Goal: Task Accomplishment & Management: Complete application form

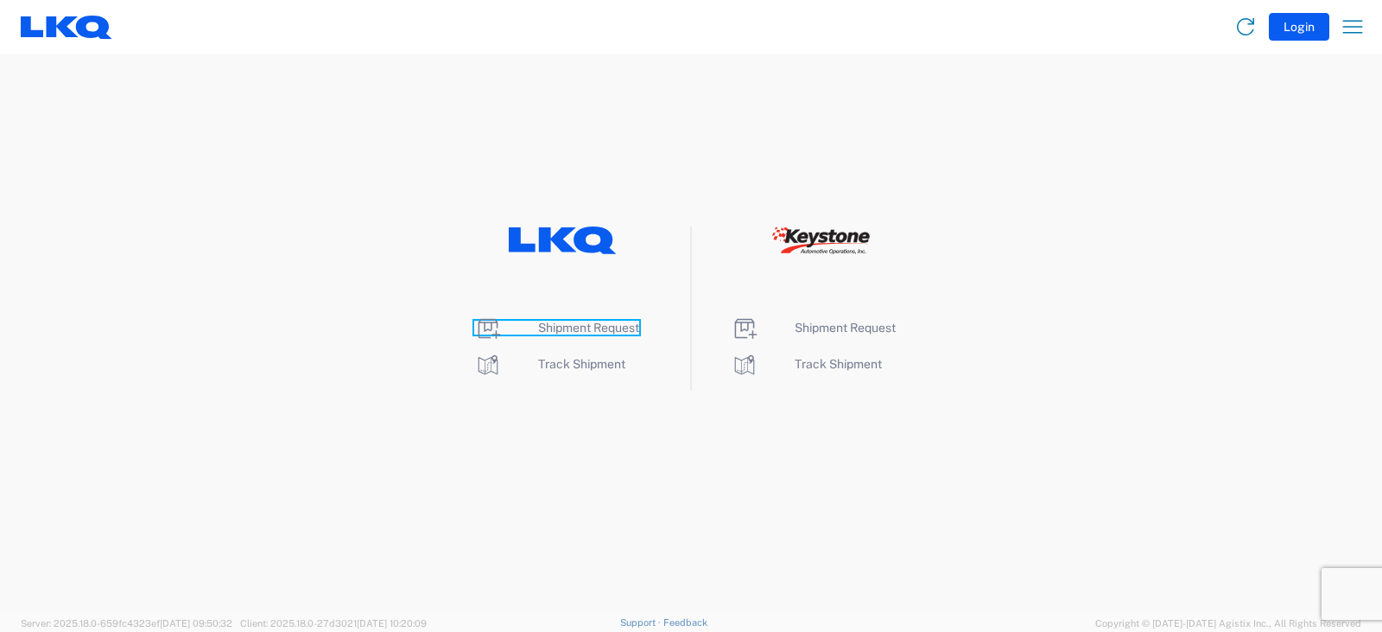
click at [594, 327] on span "Shipment Request" at bounding box center [588, 328] width 101 height 14
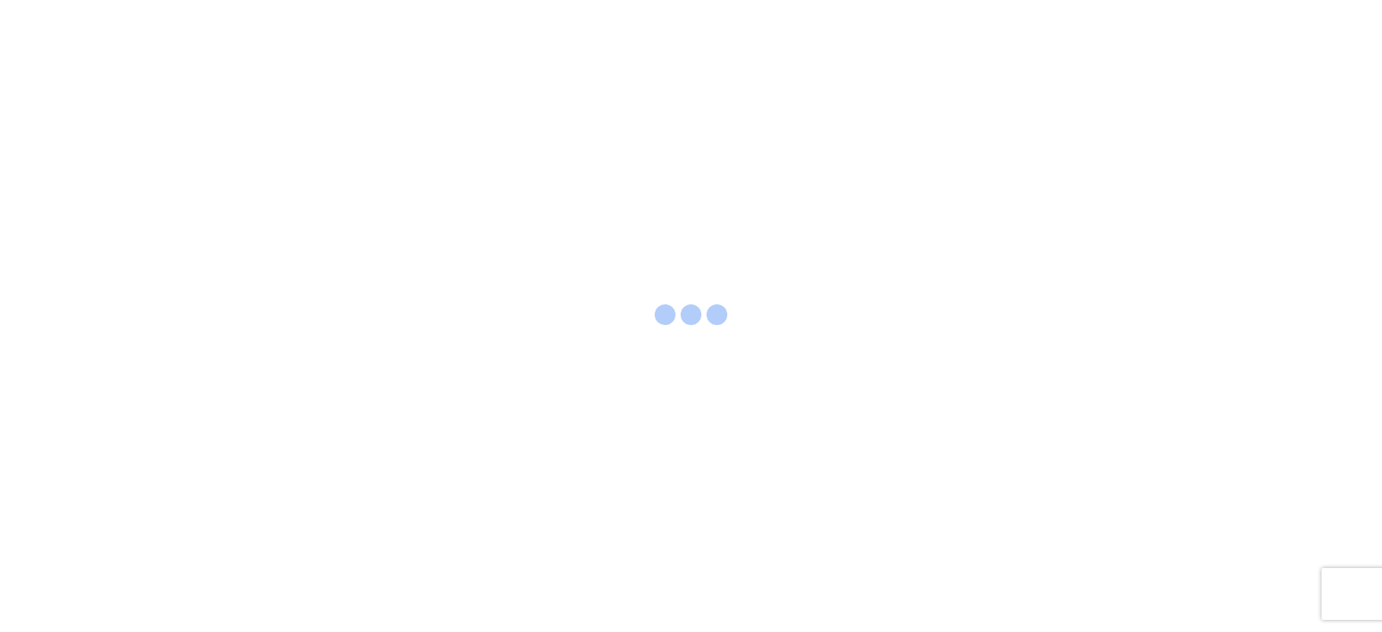
select select "FULL"
select select "LBS"
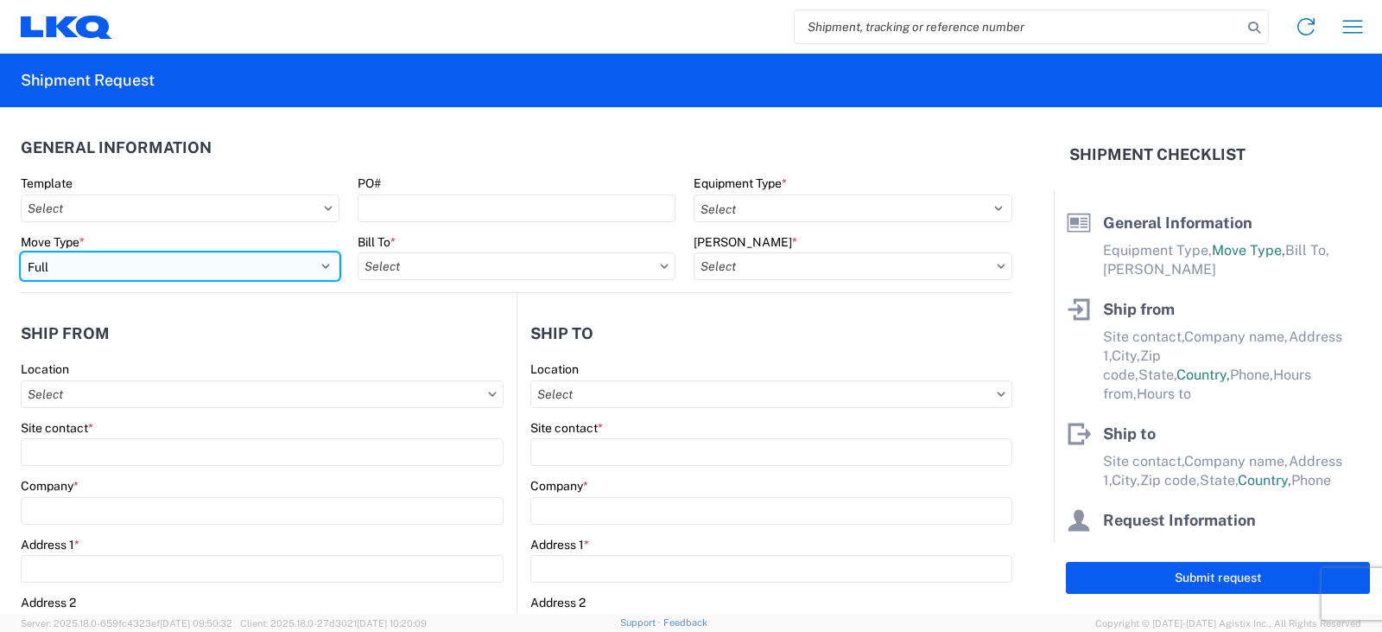
click at [74, 272] on select "Select Full Partial TL" at bounding box center [180, 266] width 319 height 28
select select "PARTIAL_TL"
click at [21, 252] on select "Select Full Partial TL" at bounding box center [180, 266] width 319 height 28
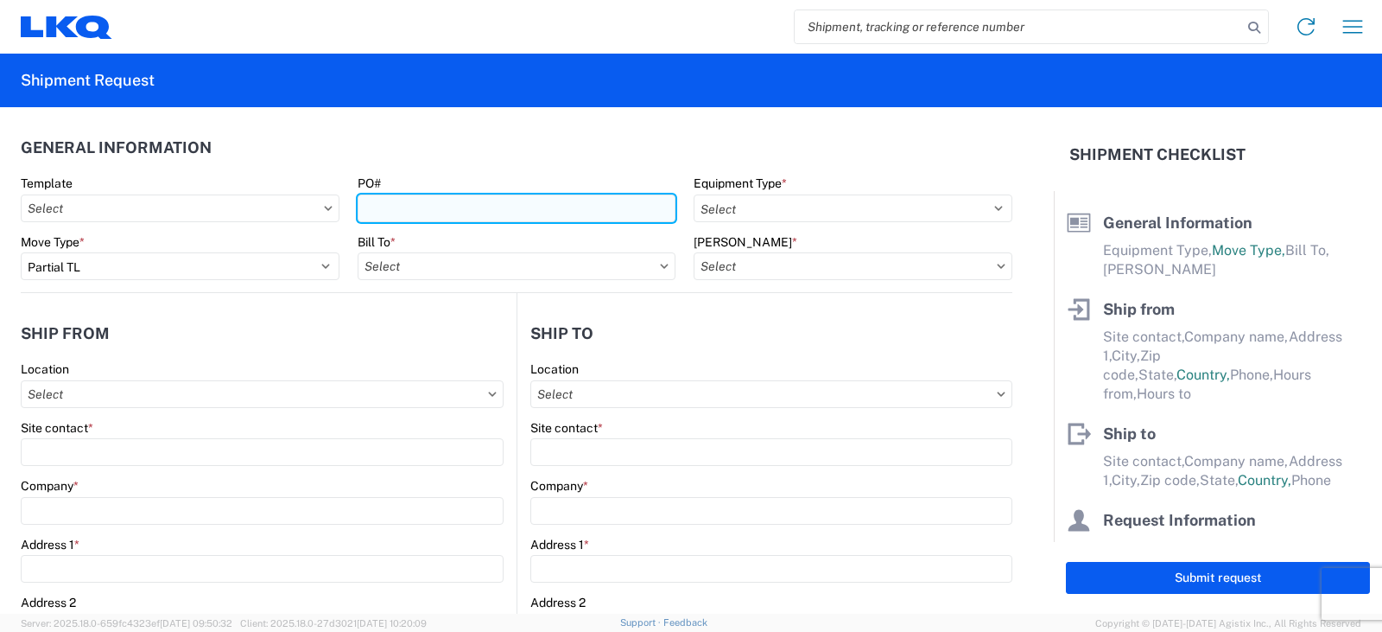
click at [430, 213] on input "PO#" at bounding box center [517, 208] width 319 height 28
type input "TRN#'S TH733392, TH733483"
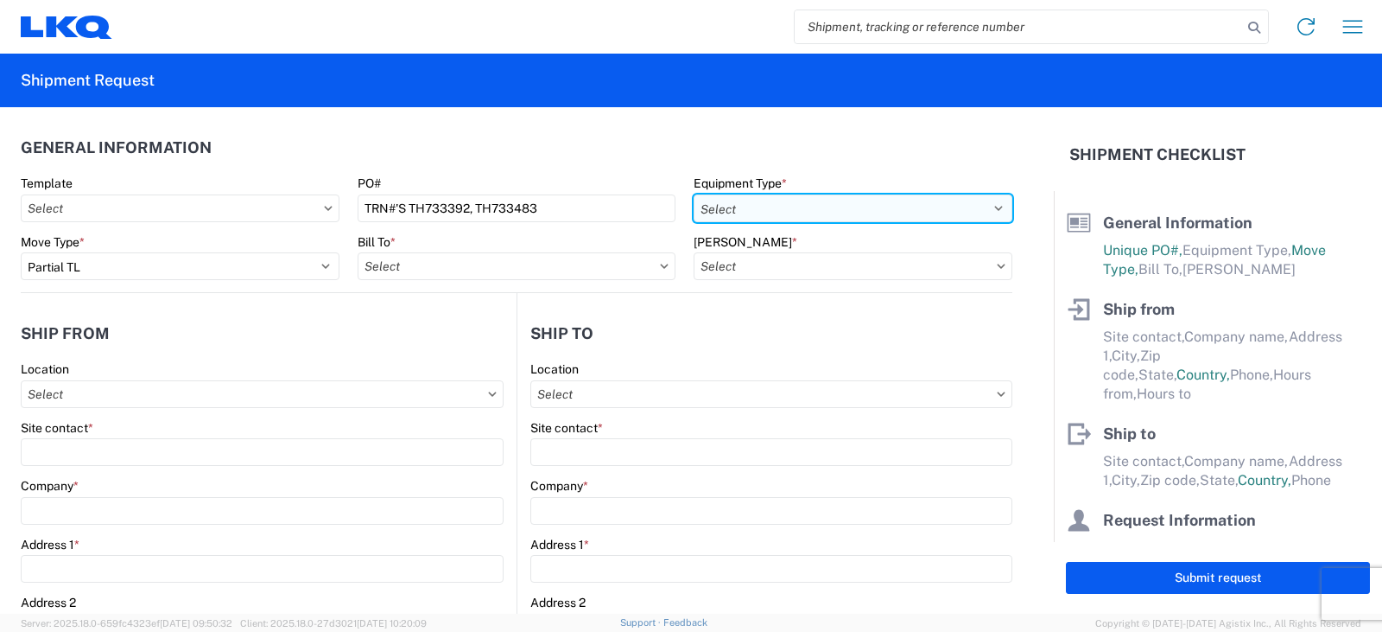
click at [727, 207] on select "Select 53’ Dry Van Flatbed Dropdeck (van) Lowboy (flatbed) Rail" at bounding box center [853, 208] width 319 height 28
select select "STDV"
click at [694, 194] on select "Select 53’ Dry Van Flatbed Dropdeck (van) Lowboy (flatbed) Rail" at bounding box center [853, 208] width 319 height 28
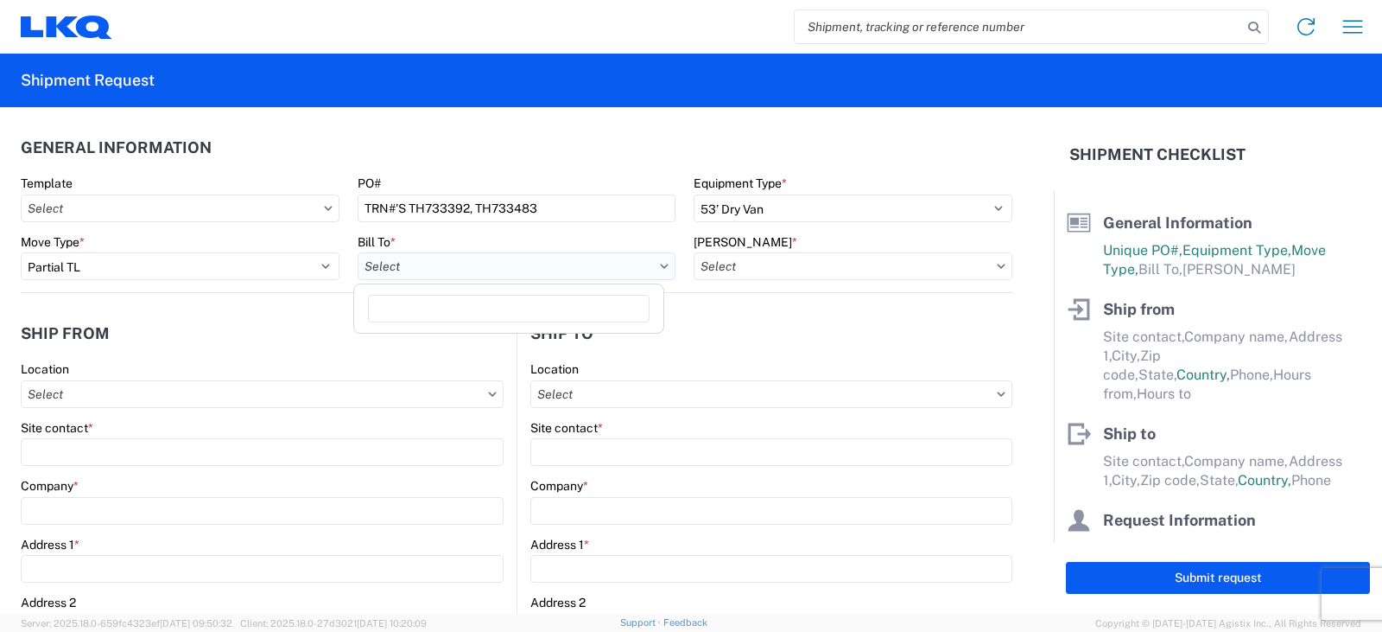
click at [414, 256] on input "Bill To *" at bounding box center [517, 266] width 319 height 28
type input "3064"
click at [431, 343] on div "3064 - [GEOGRAPHIC_DATA] (064)" at bounding box center [509, 343] width 302 height 28
type input "3064 - [GEOGRAPHIC_DATA] (064)"
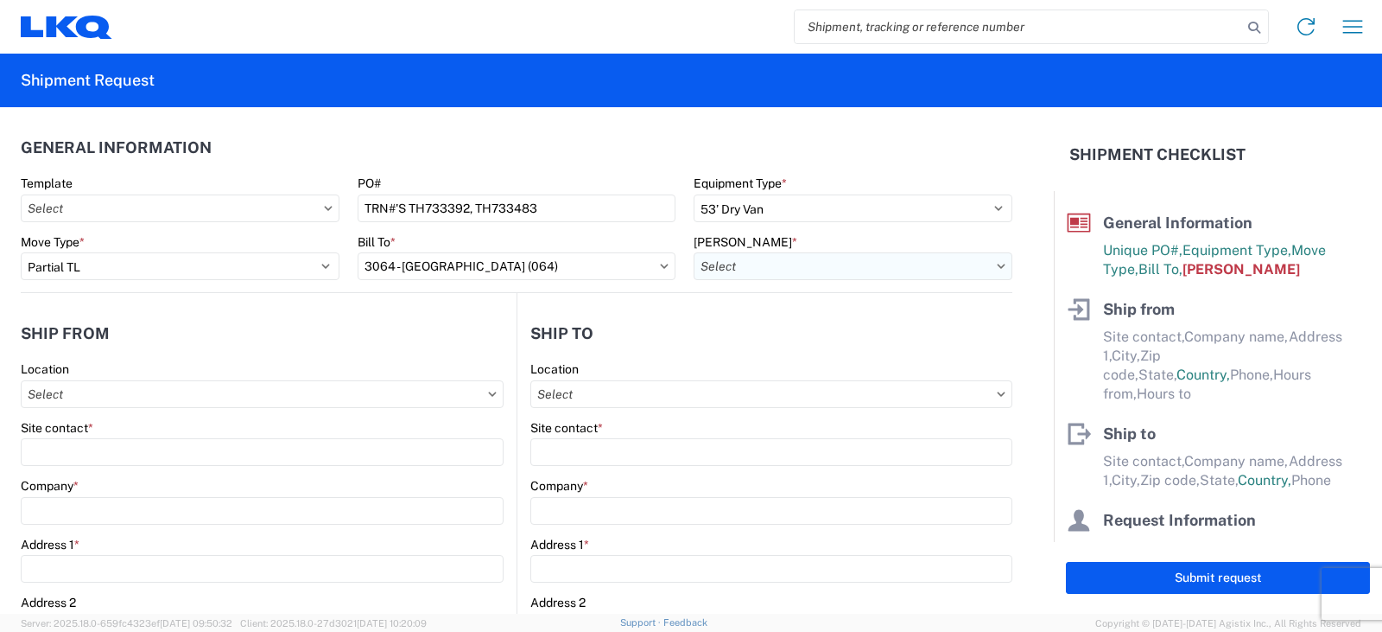
click at [737, 270] on input "[PERSON_NAME] *" at bounding box center [853, 266] width 319 height 28
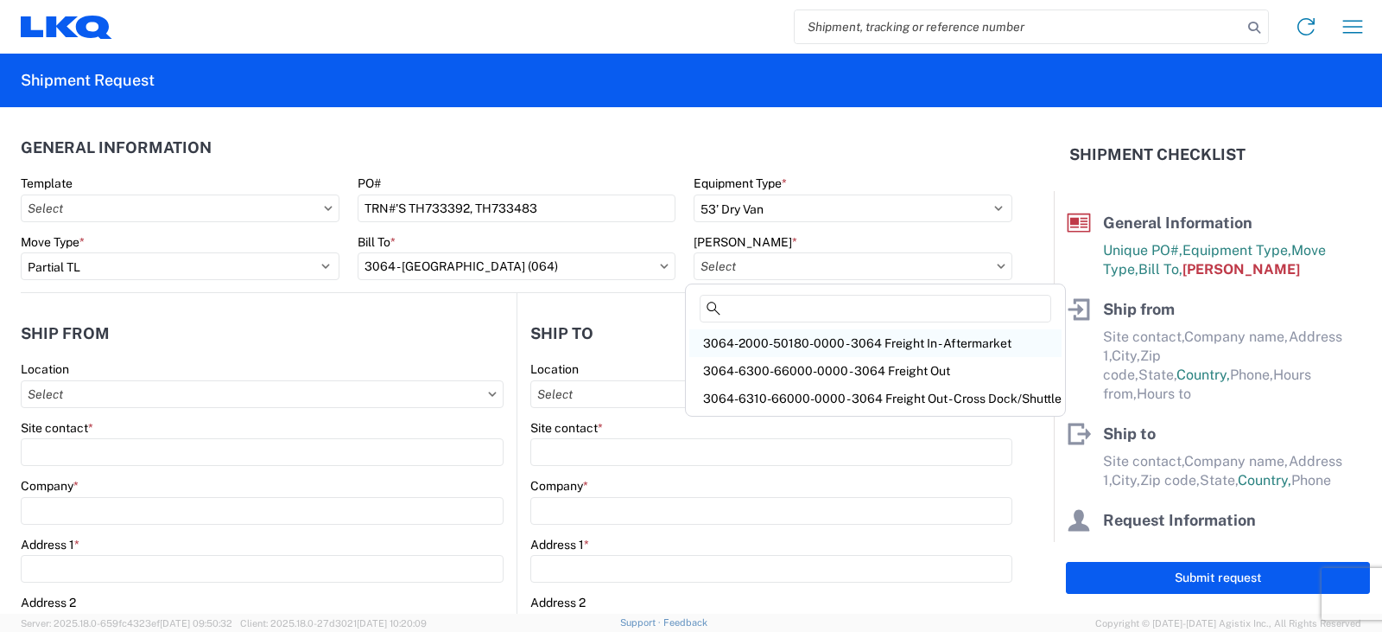
click at [773, 342] on div "3064-2000-50180-0000 - 3064 Freight In - Aftermarket" at bounding box center [875, 343] width 372 height 28
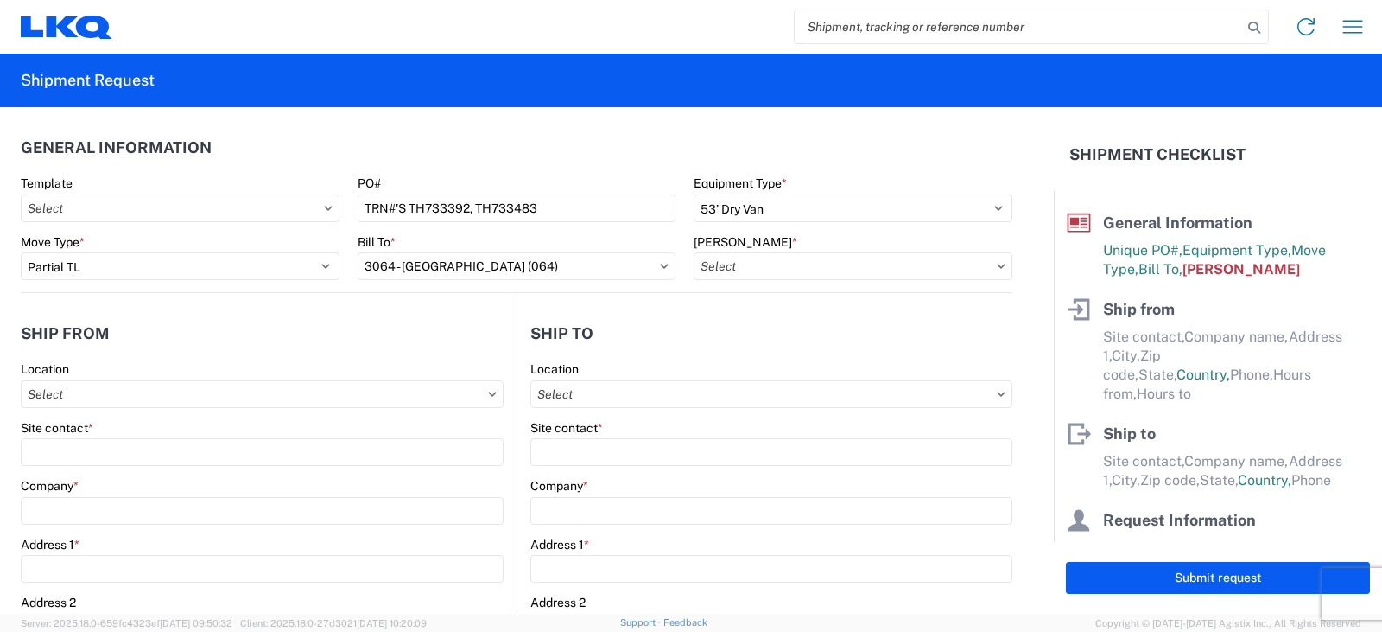
type input "3064-2000-50180-0000 - 3064 Freight In - Aftermarket"
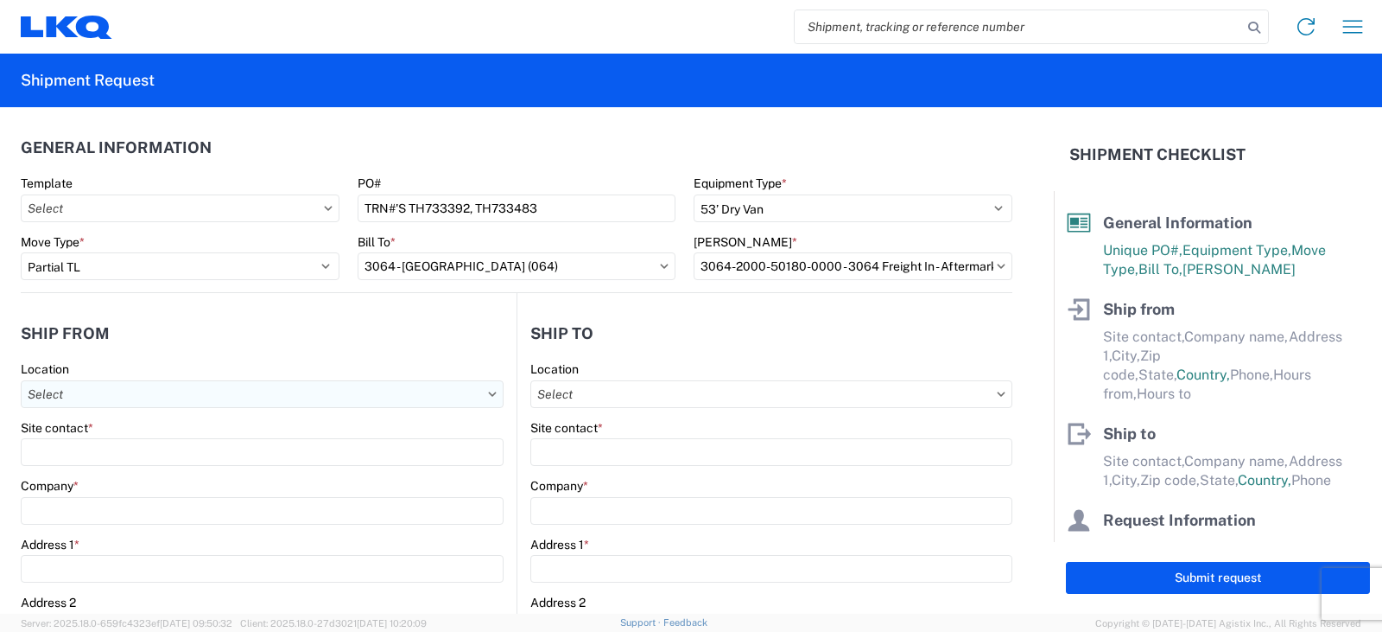
click at [55, 393] on input "Location" at bounding box center [262, 394] width 483 height 28
type input "3238"
click at [79, 472] on div "3238 - Huntington IDC" at bounding box center [176, 471] width 302 height 28
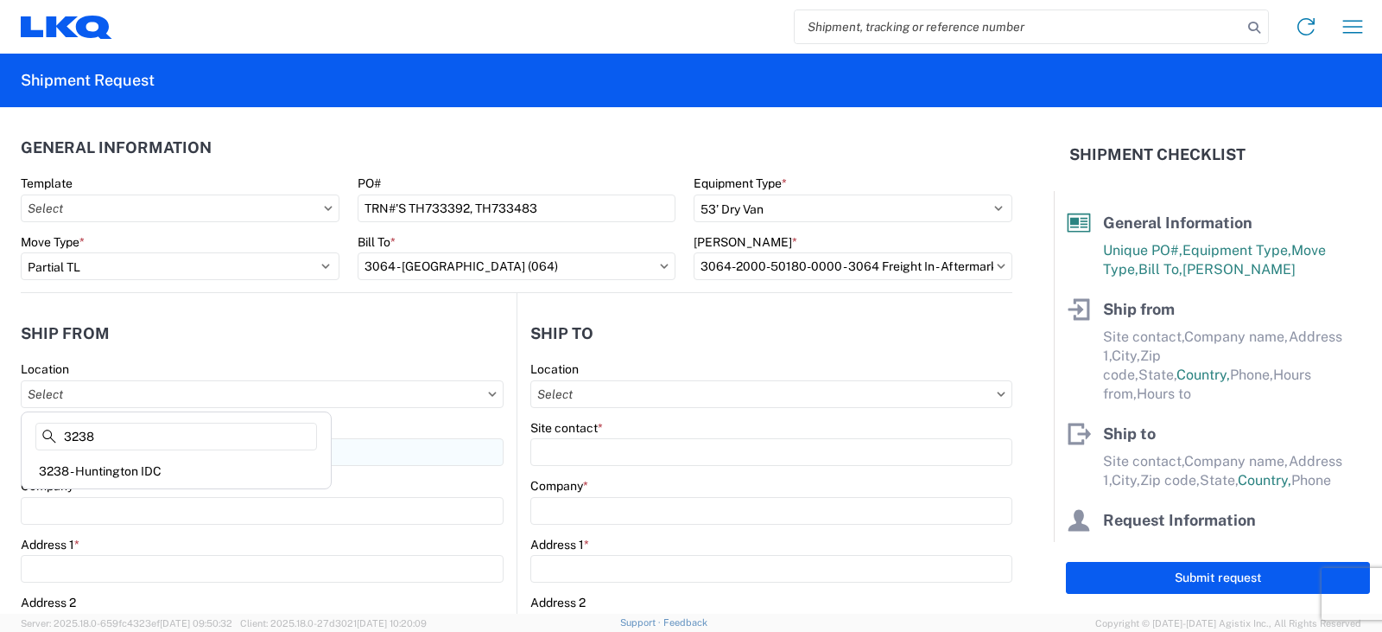
type input "3238 - Huntington IDC"
type input "LKQ Corporation"
type input "[STREET_ADDRESS]"
type input "Huntington"
type input "46750"
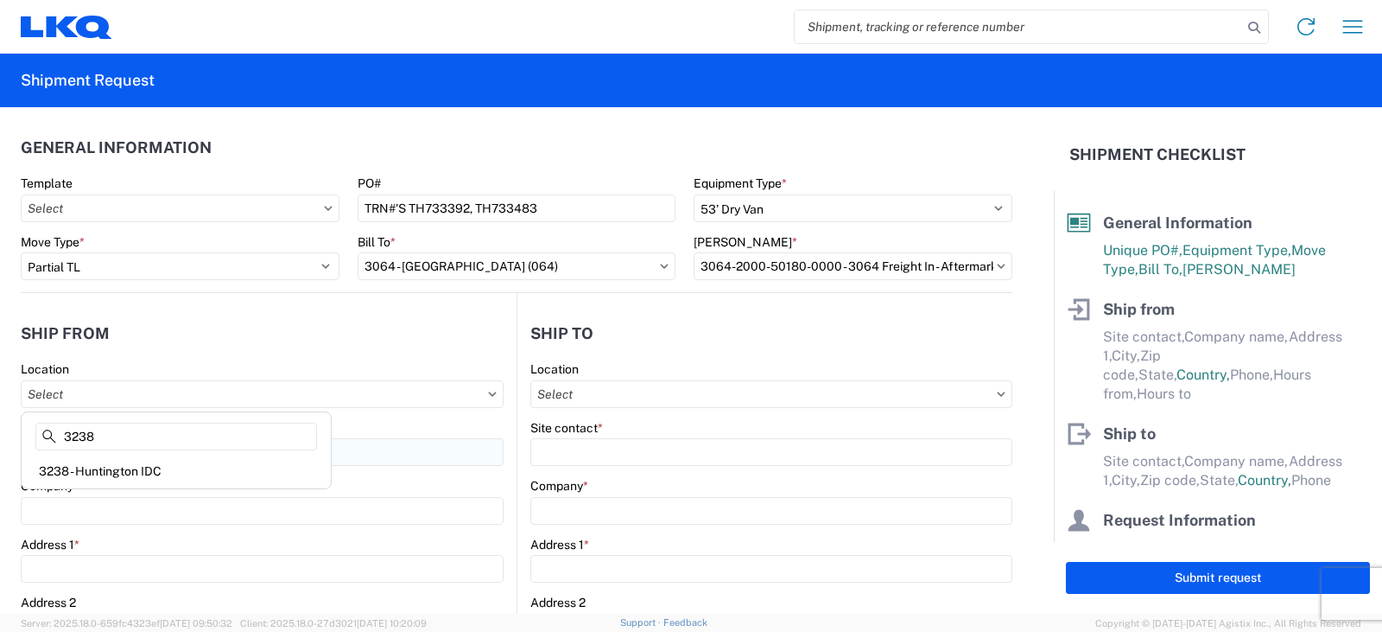
select select "IN"
select select "US"
type input "07:00"
type input "17:00"
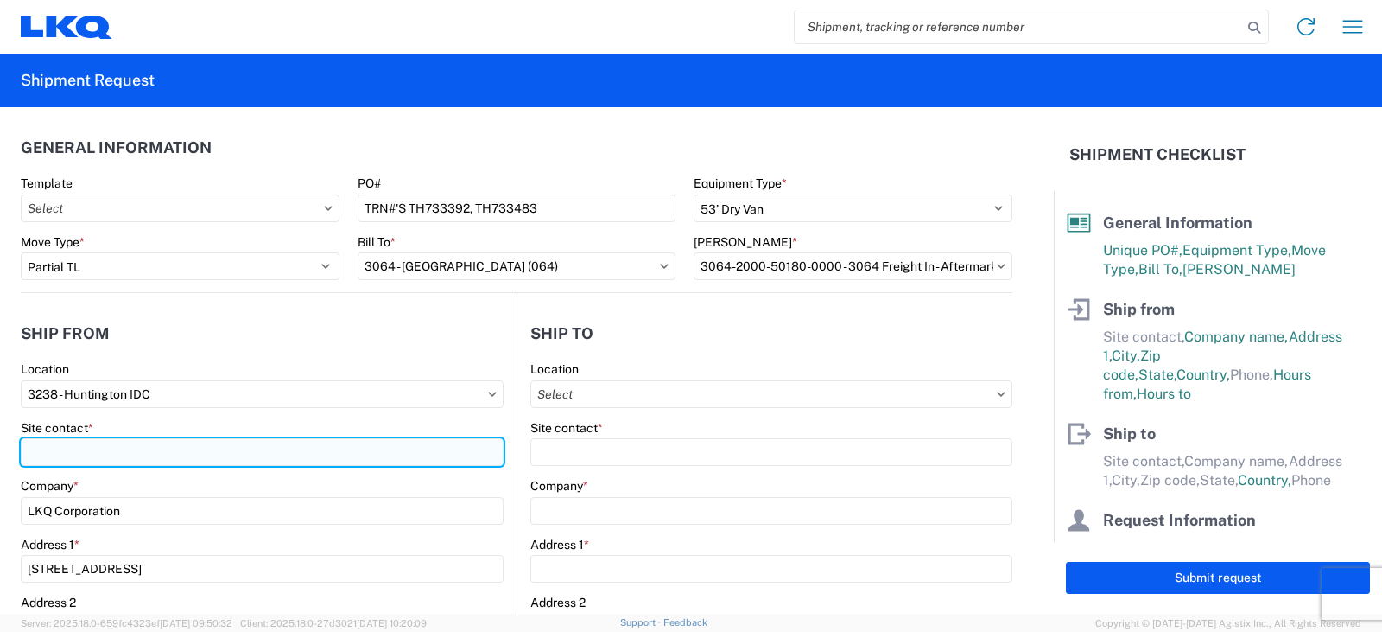
click at [66, 458] on input "Site contact *" at bounding box center [262, 452] width 483 height 28
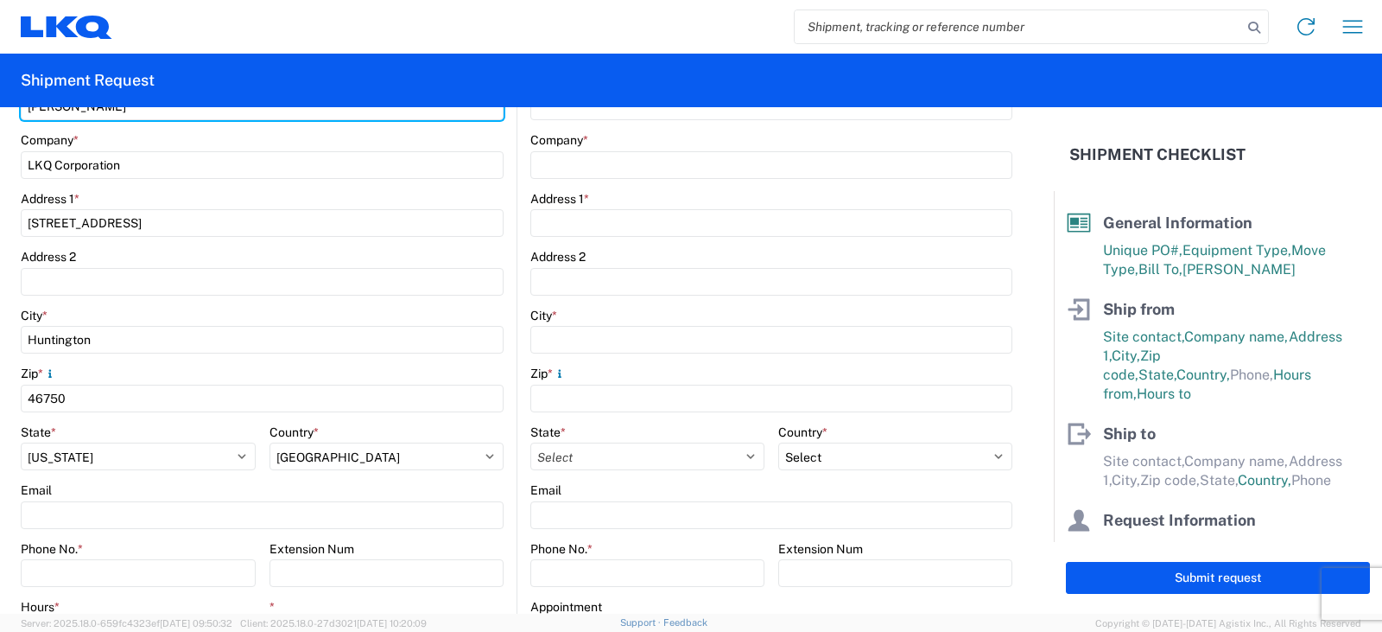
scroll to position [605, 0]
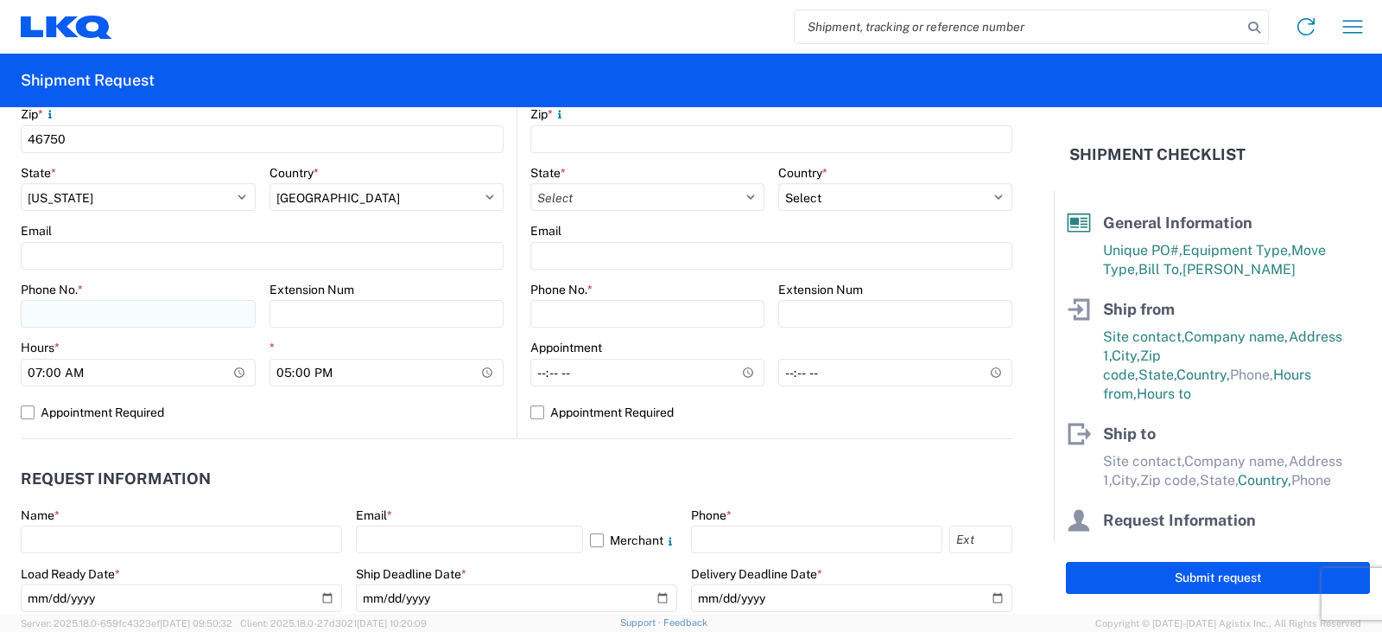
type input "[PERSON_NAME]"
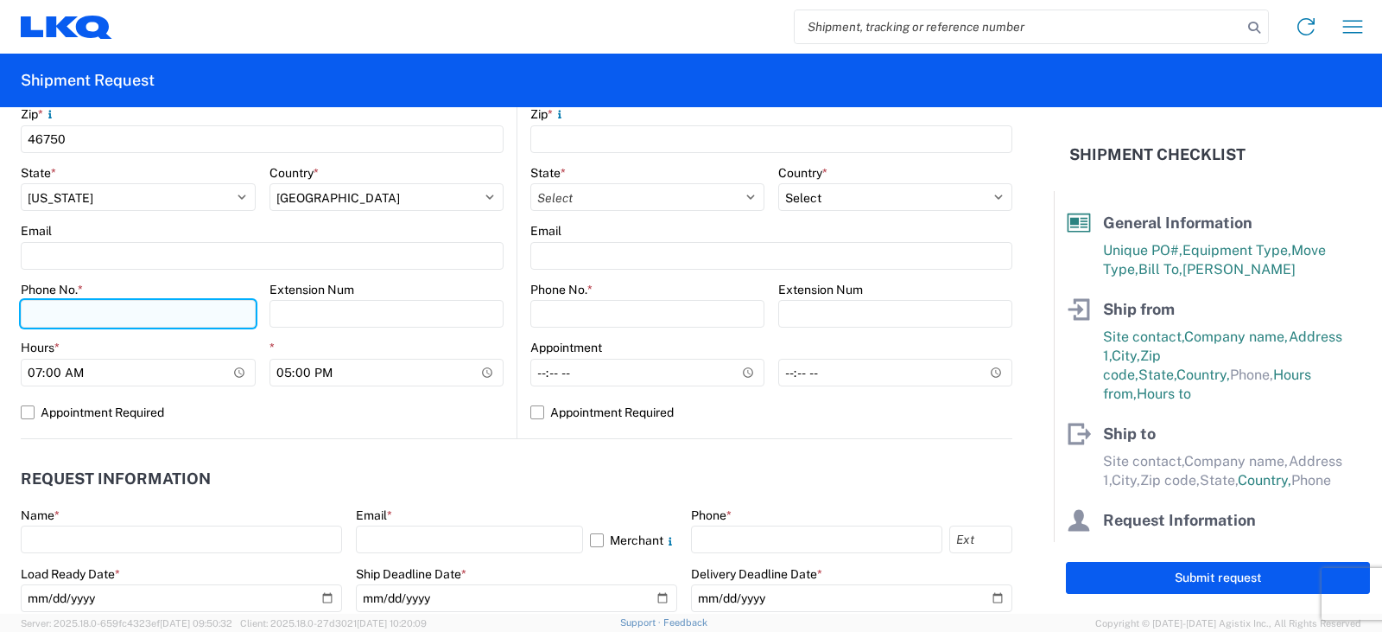
click at [35, 314] on input "Phone No. *" at bounding box center [138, 314] width 235 height 28
type input "[PHONE_NUMBER]"
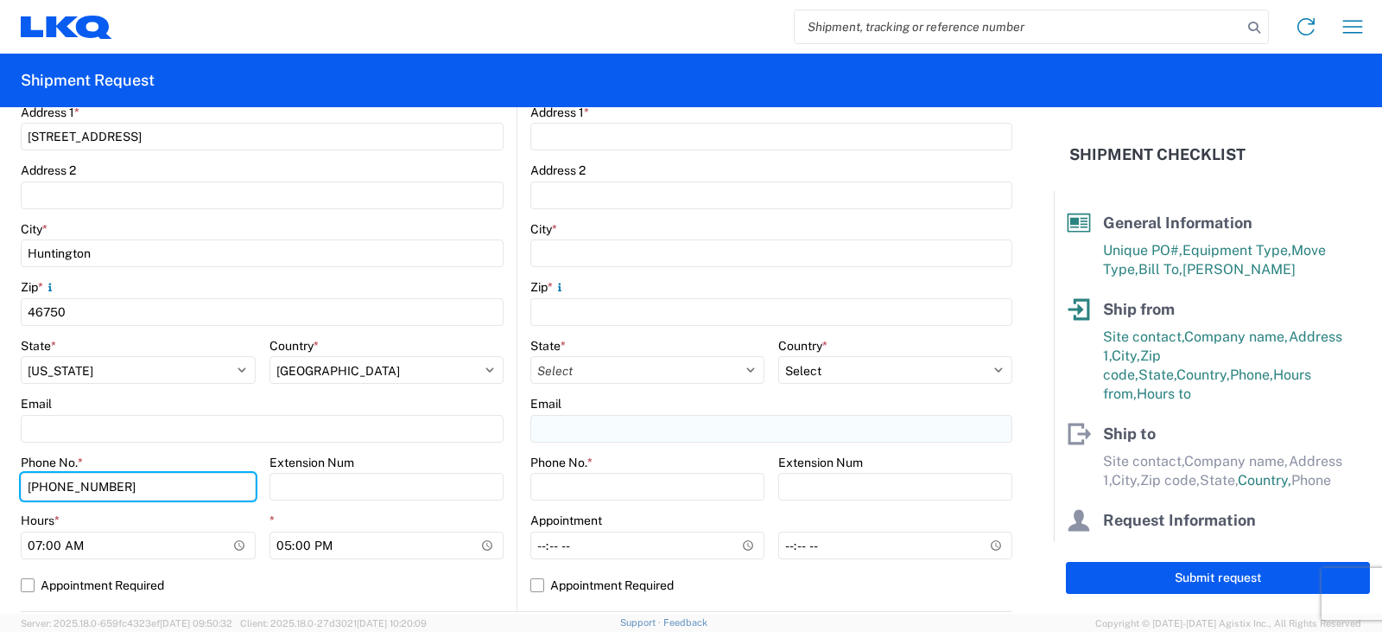
scroll to position [0, 0]
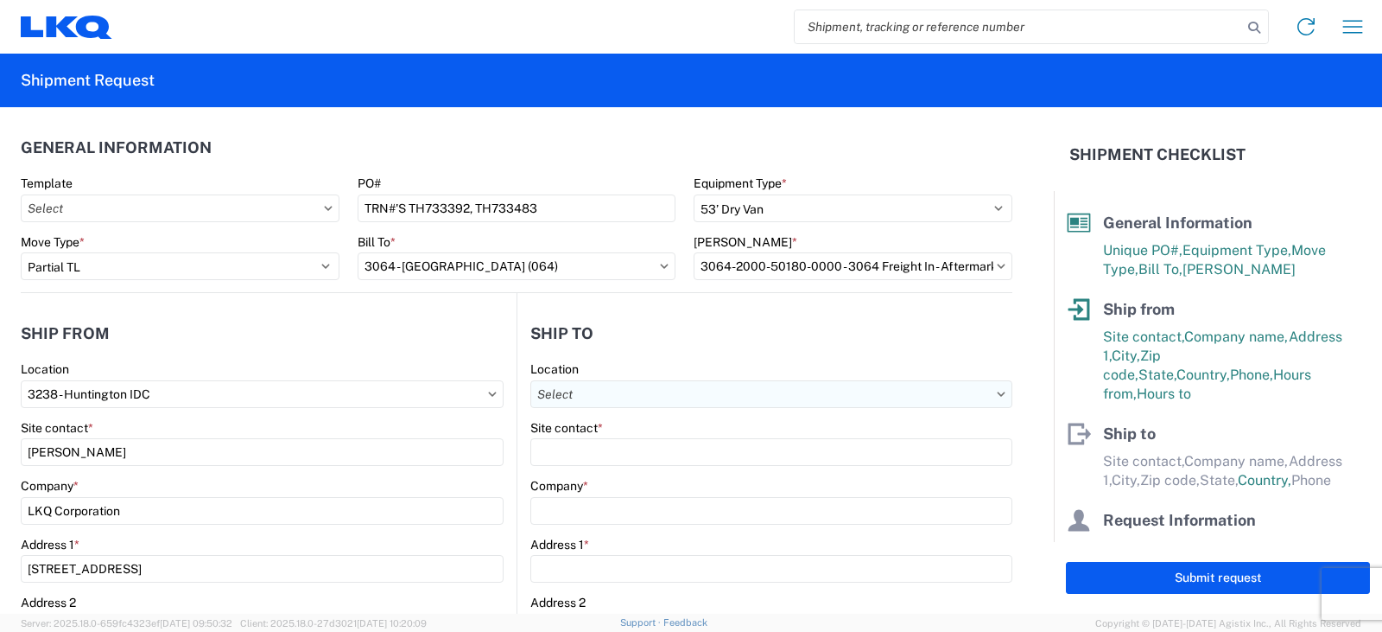
click at [555, 395] on input "Location" at bounding box center [771, 394] width 482 height 28
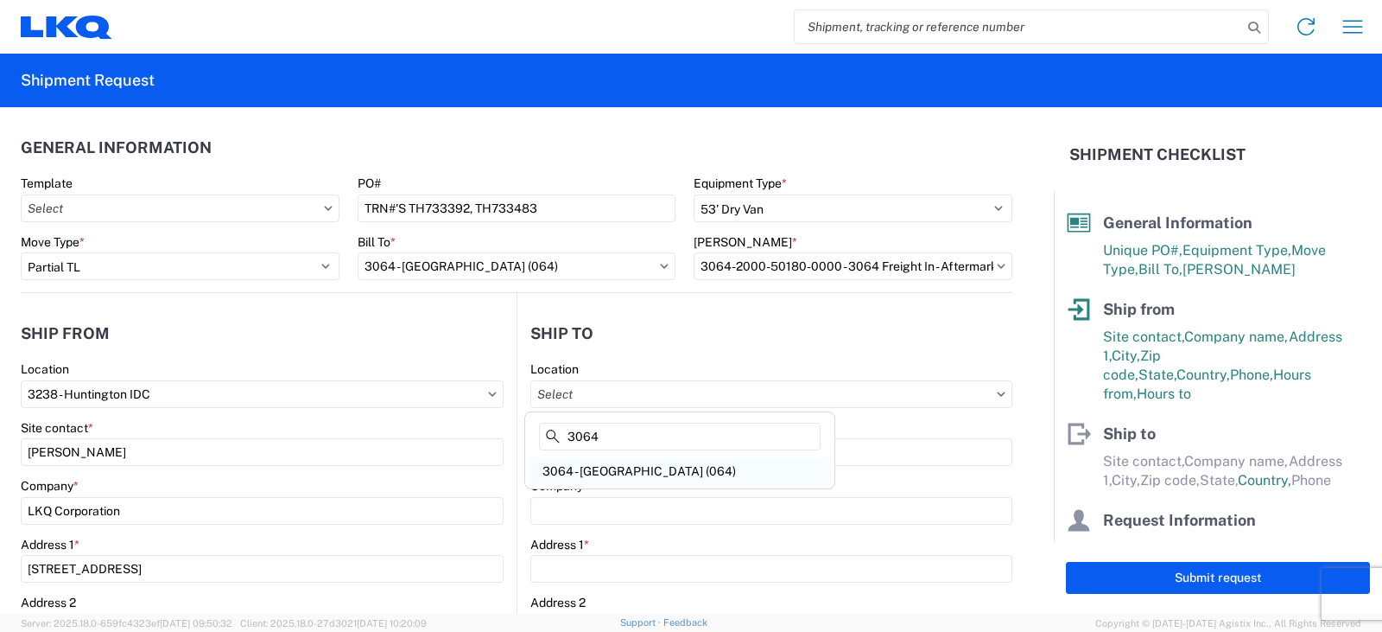
type input "3064"
click at [626, 465] on div "3064 - [GEOGRAPHIC_DATA] (064)" at bounding box center [680, 471] width 302 height 28
type input "3064 - [GEOGRAPHIC_DATA] (064)"
type input "LKQ Corporation"
type input "[STREET_ADDRESS]"
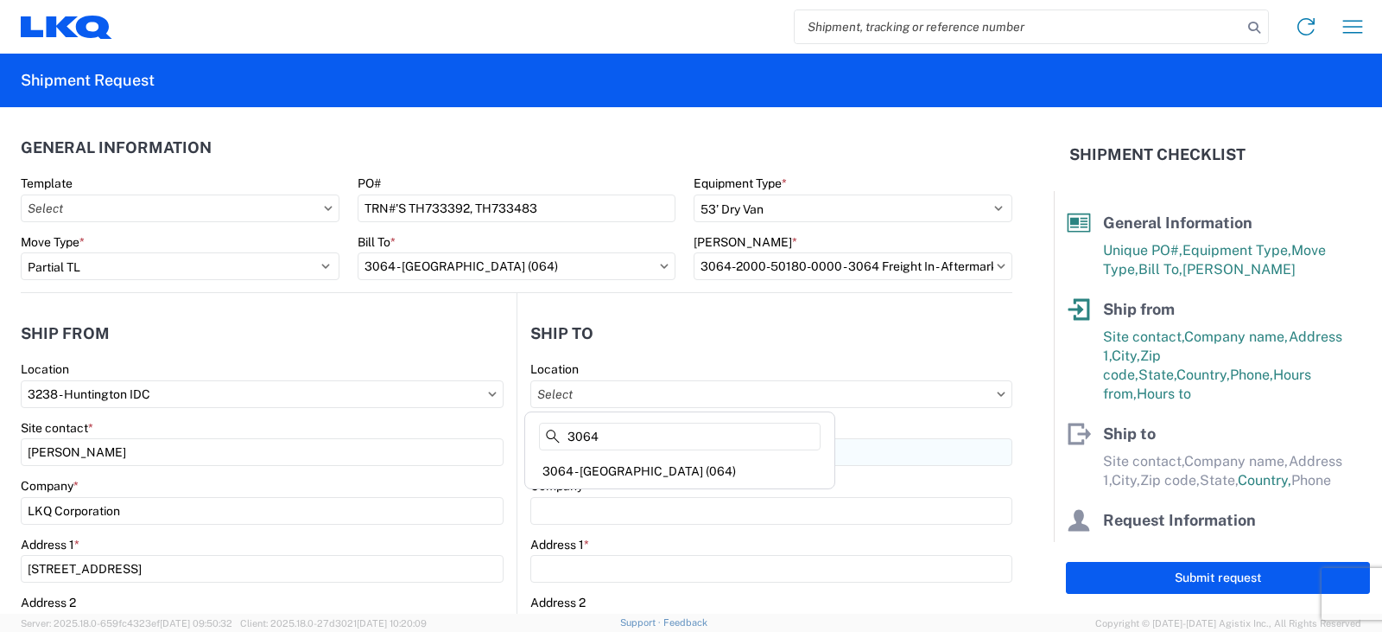
type input "[GEOGRAPHIC_DATA]"
type input "30336"
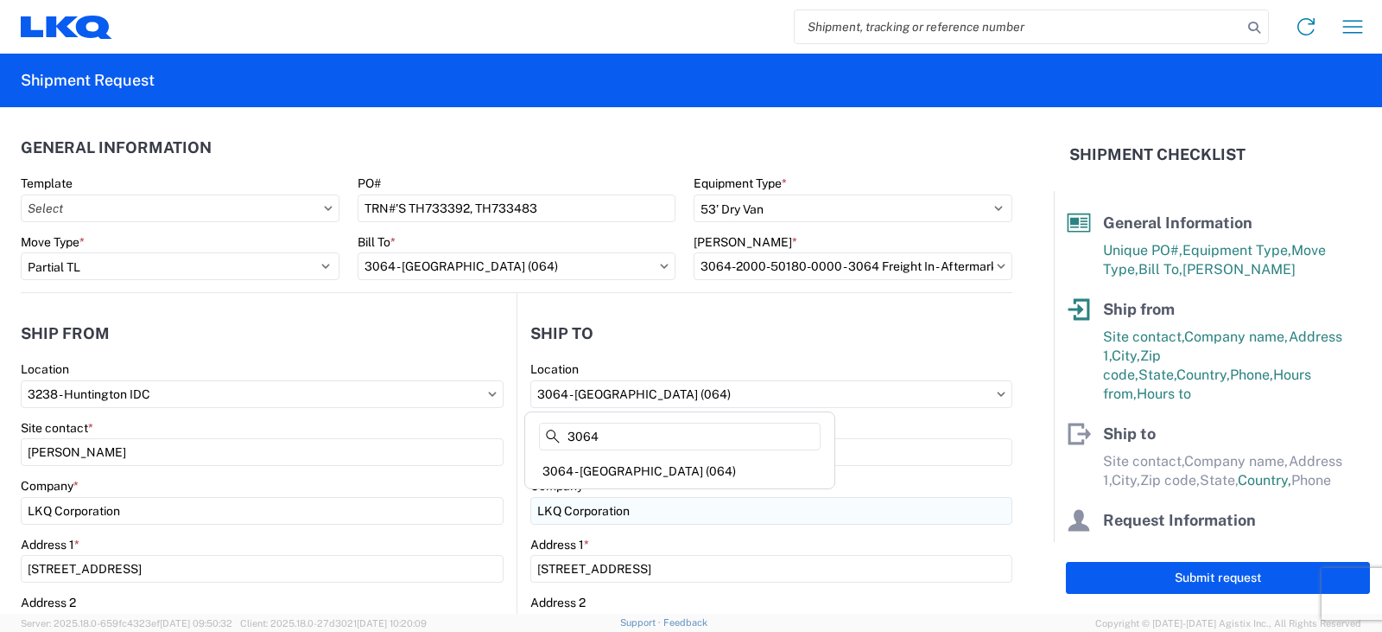
select select "US"
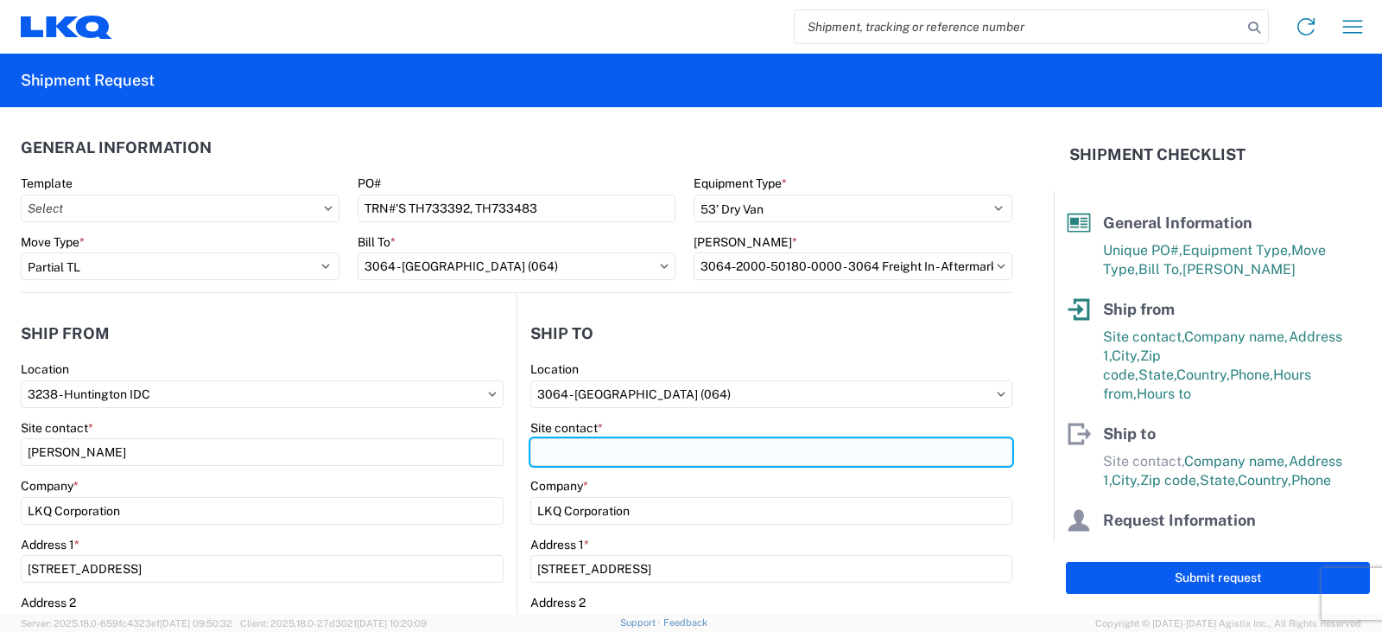
click at [559, 450] on input "Site contact *" at bounding box center [771, 452] width 482 height 28
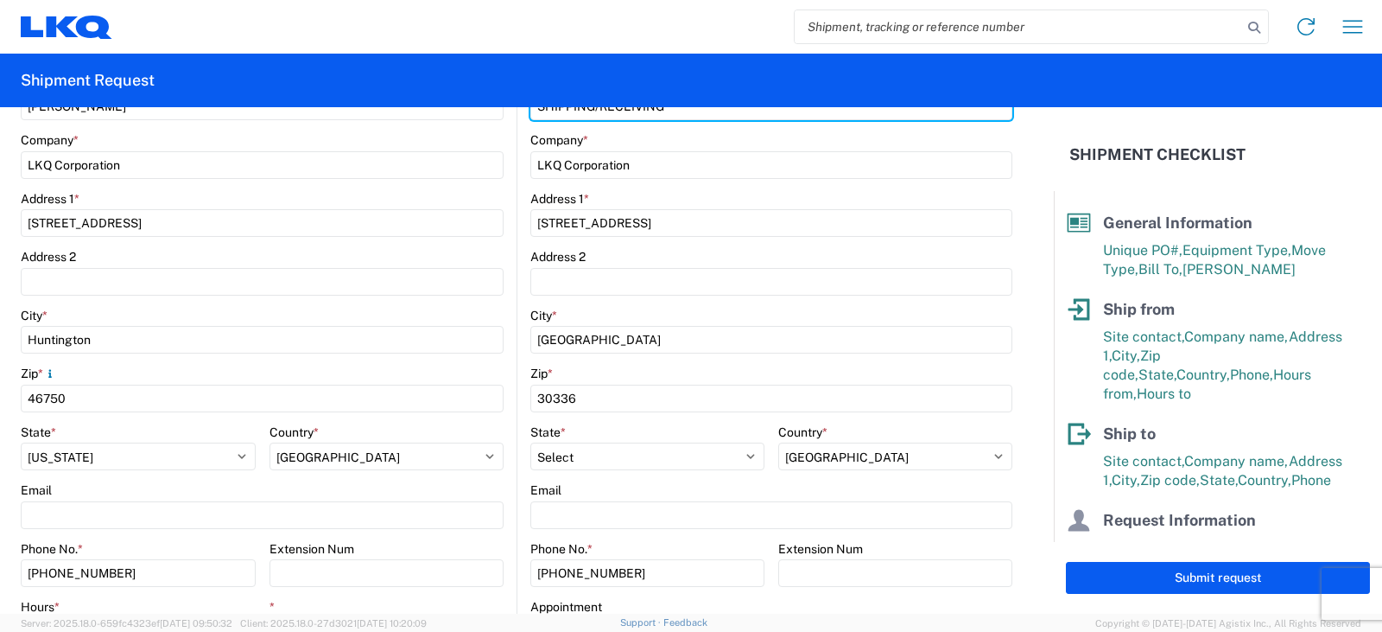
scroll to position [605, 0]
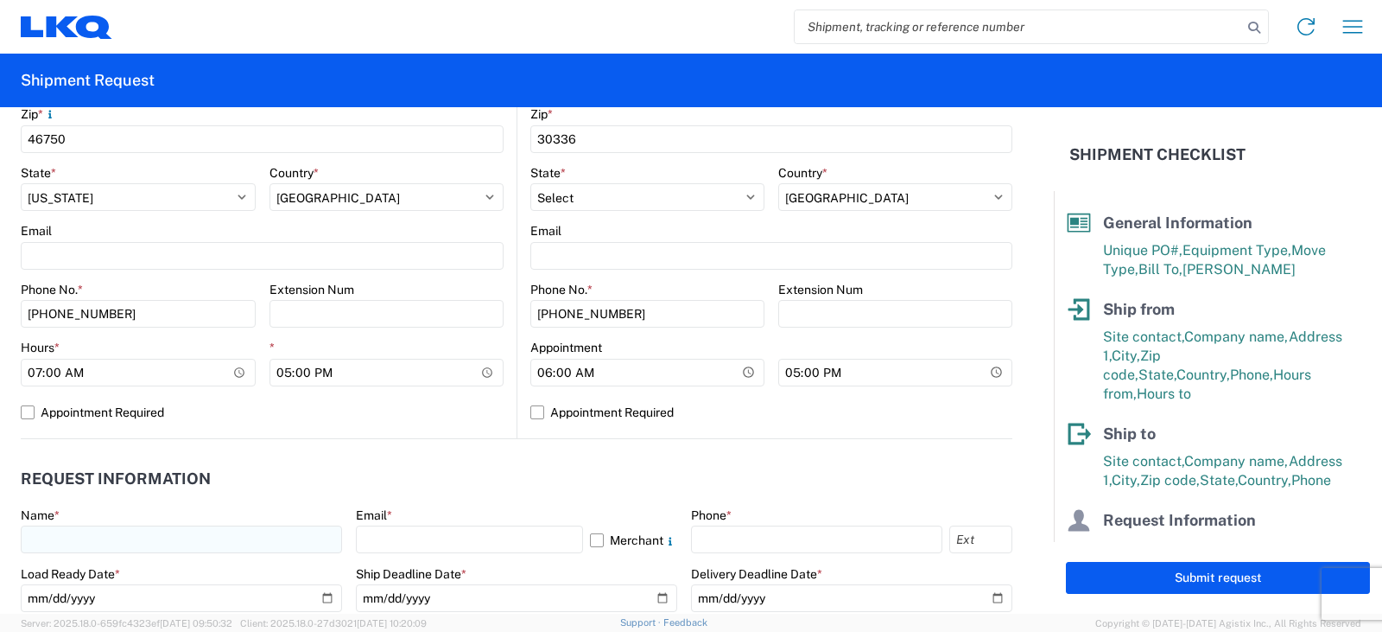
type input "SHIPPING/RECEIVING"
click at [69, 534] on input "text" at bounding box center [181, 539] width 321 height 28
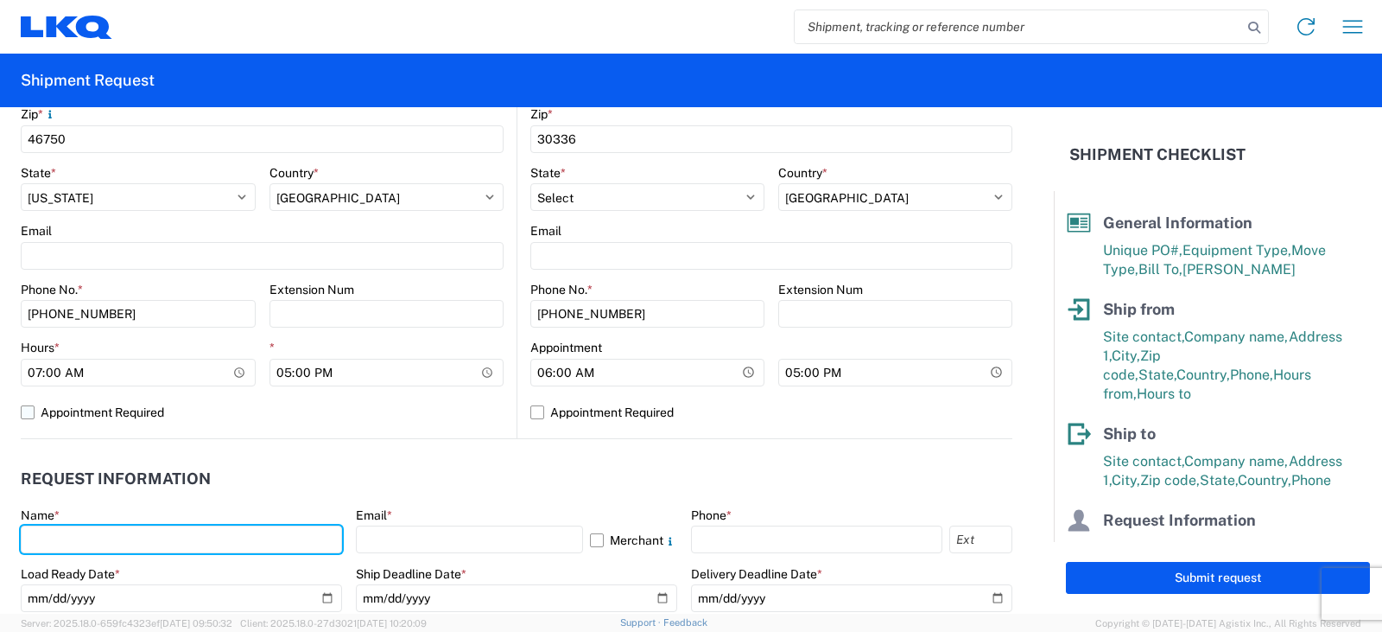
type input "[PERSON_NAME]"
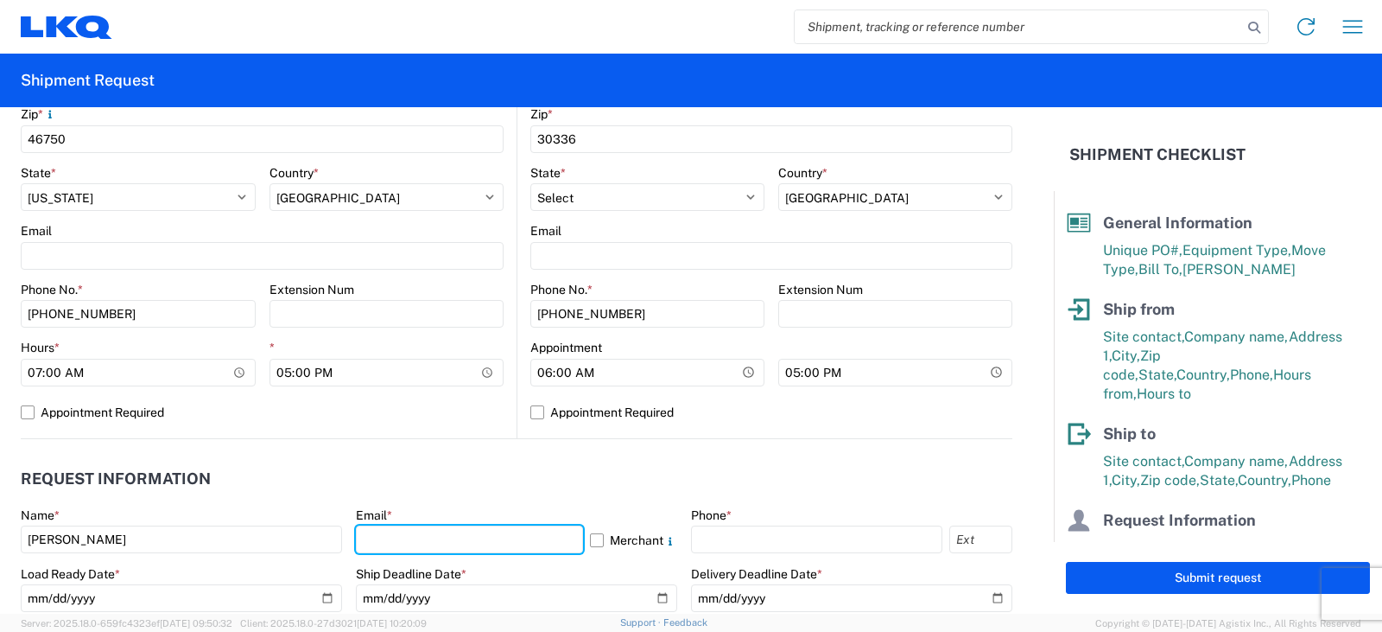
drag, startPoint x: 381, startPoint y: 538, endPoint x: 391, endPoint y: 493, distance: 46.1
click at [381, 538] on input "text" at bounding box center [469, 539] width 227 height 28
type input "[EMAIL_ADDRESS][DOMAIN_NAME]"
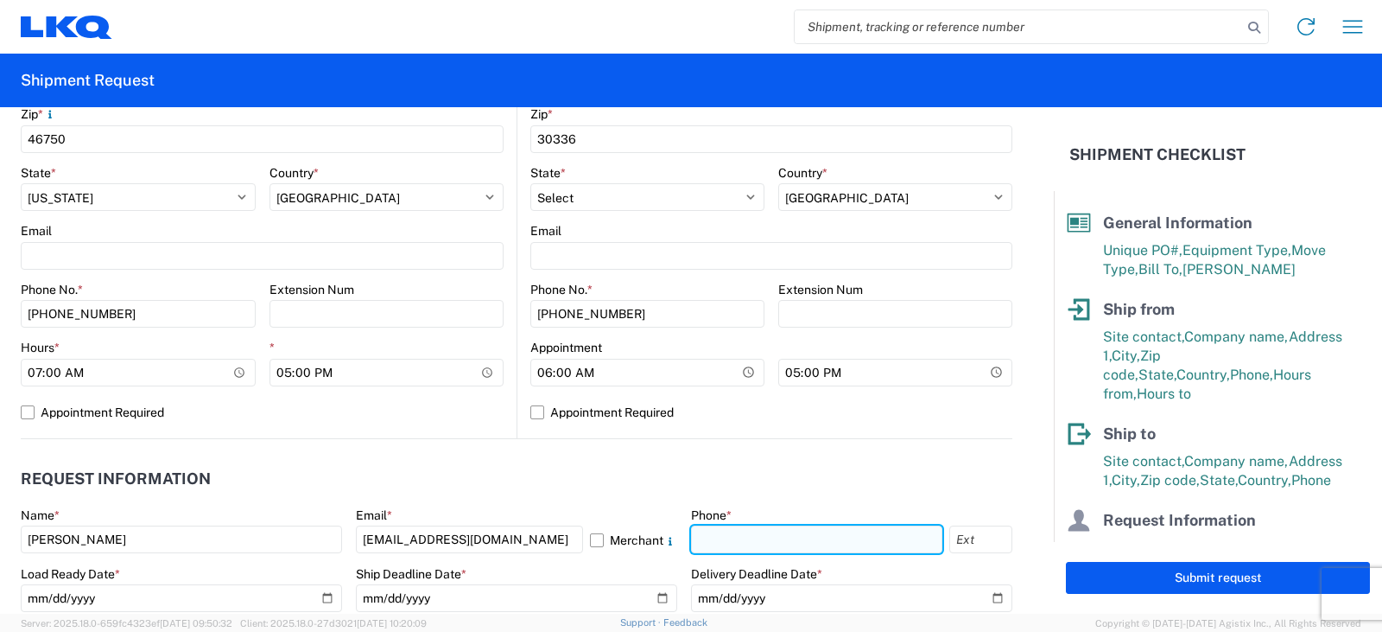
click at [713, 530] on input "text" at bounding box center [816, 539] width 251 height 28
type input "[PHONE_NUMBER]"
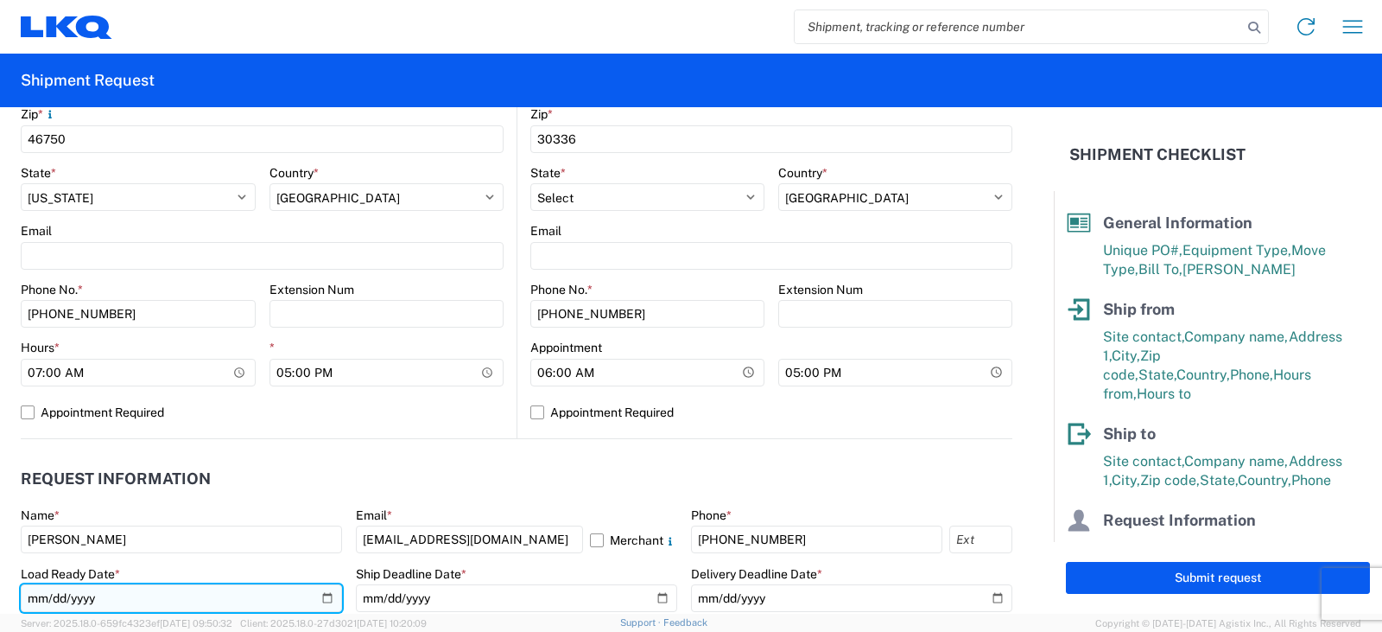
click at [323, 598] on input "date" at bounding box center [181, 598] width 321 height 28
type input "[DATE]"
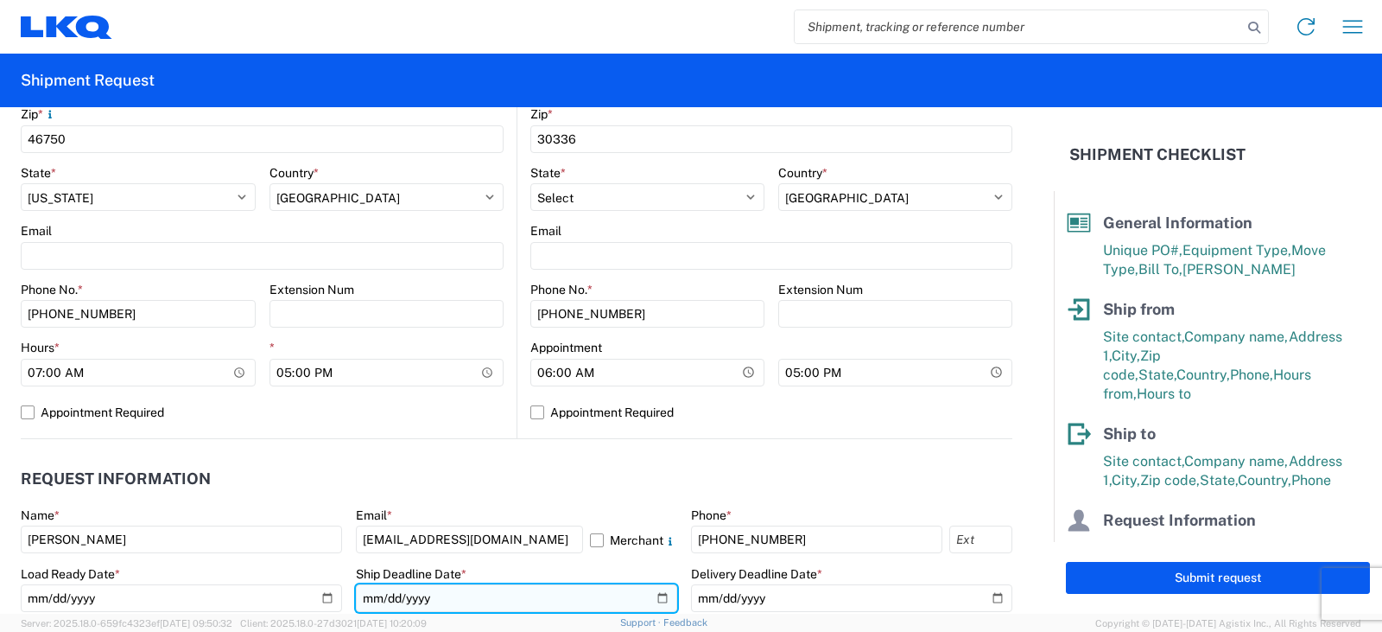
click at [645, 597] on input "date" at bounding box center [516, 598] width 321 height 28
click at [657, 598] on input "date" at bounding box center [516, 598] width 321 height 28
type input "[DATE]"
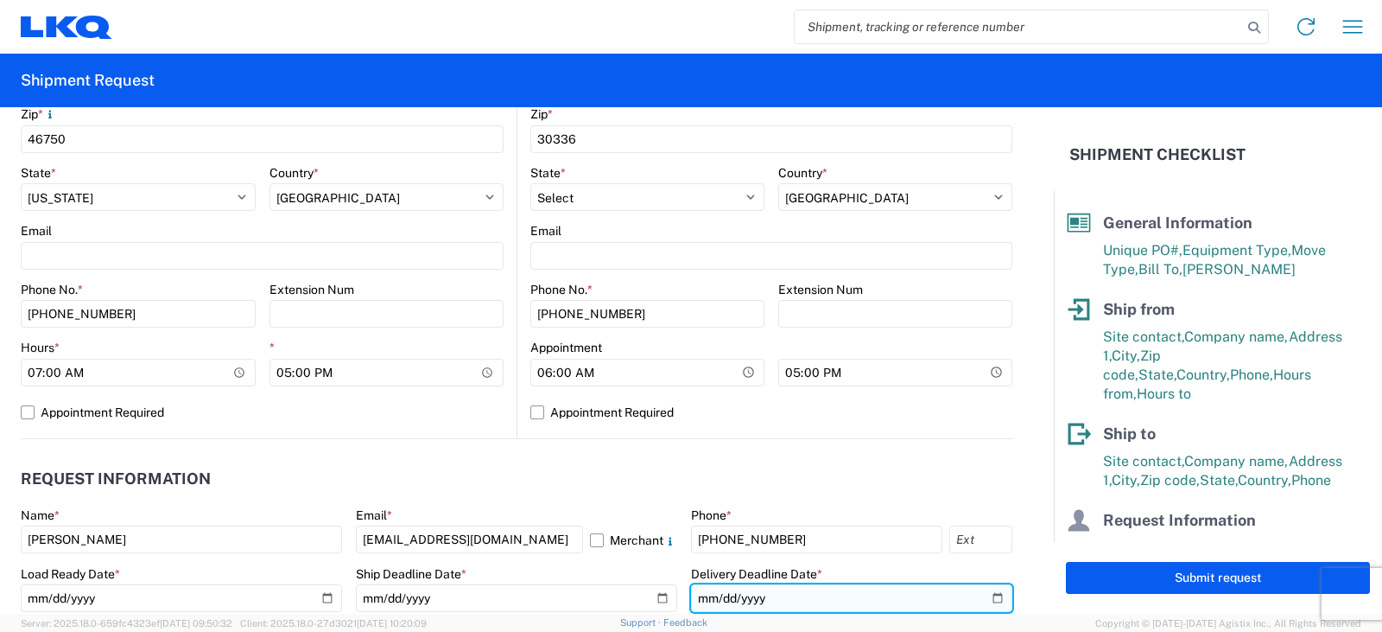
click at [979, 598] on input "date" at bounding box center [851, 598] width 321 height 28
type input "[DATE]"
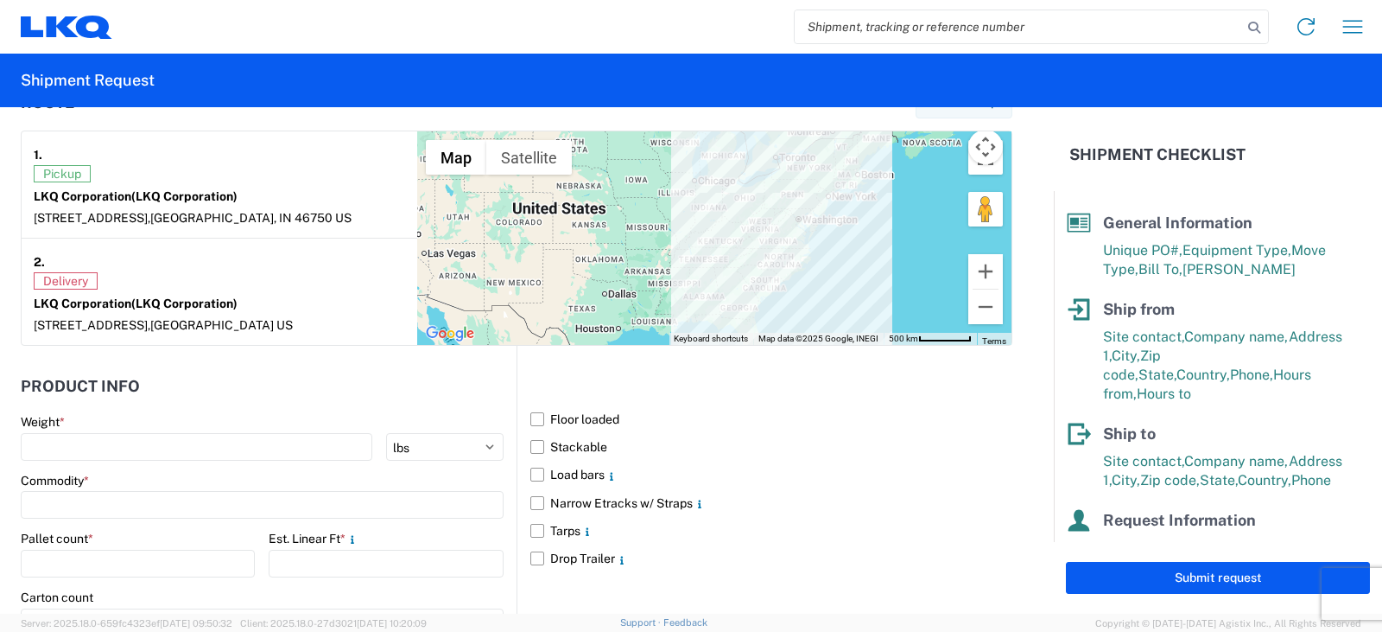
scroll to position [1469, 0]
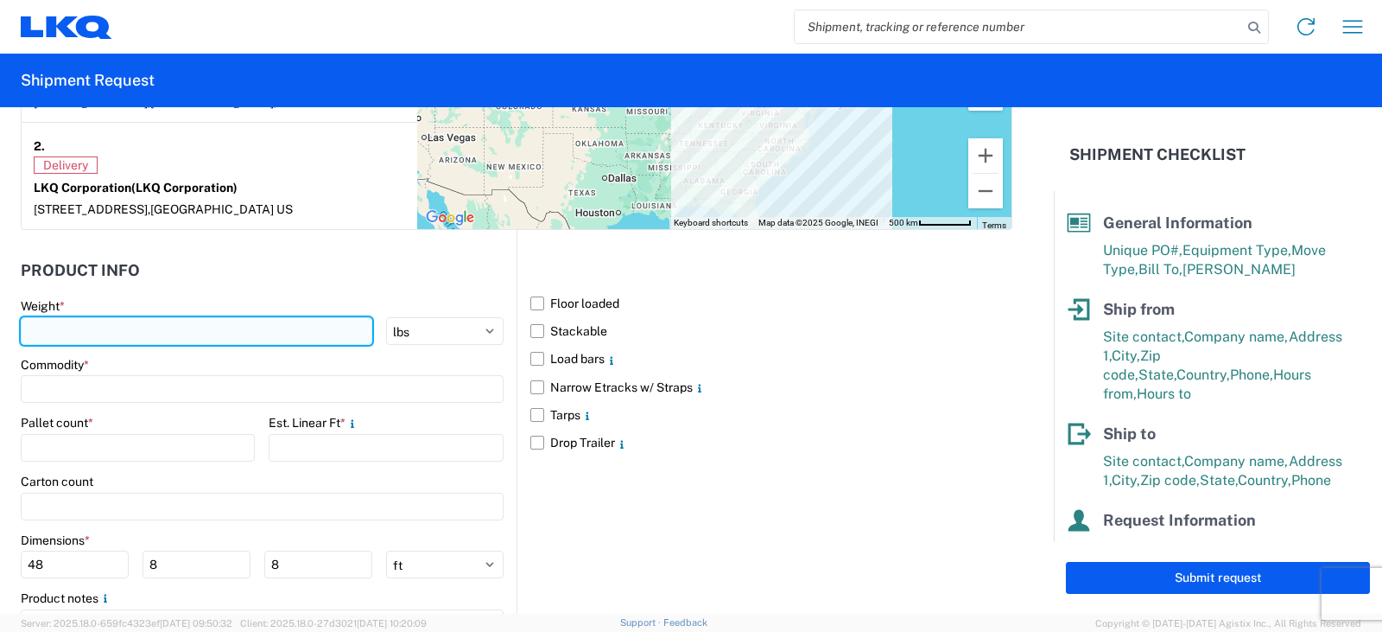
click at [35, 323] on input "number" at bounding box center [197, 331] width 352 height 28
type input "7020"
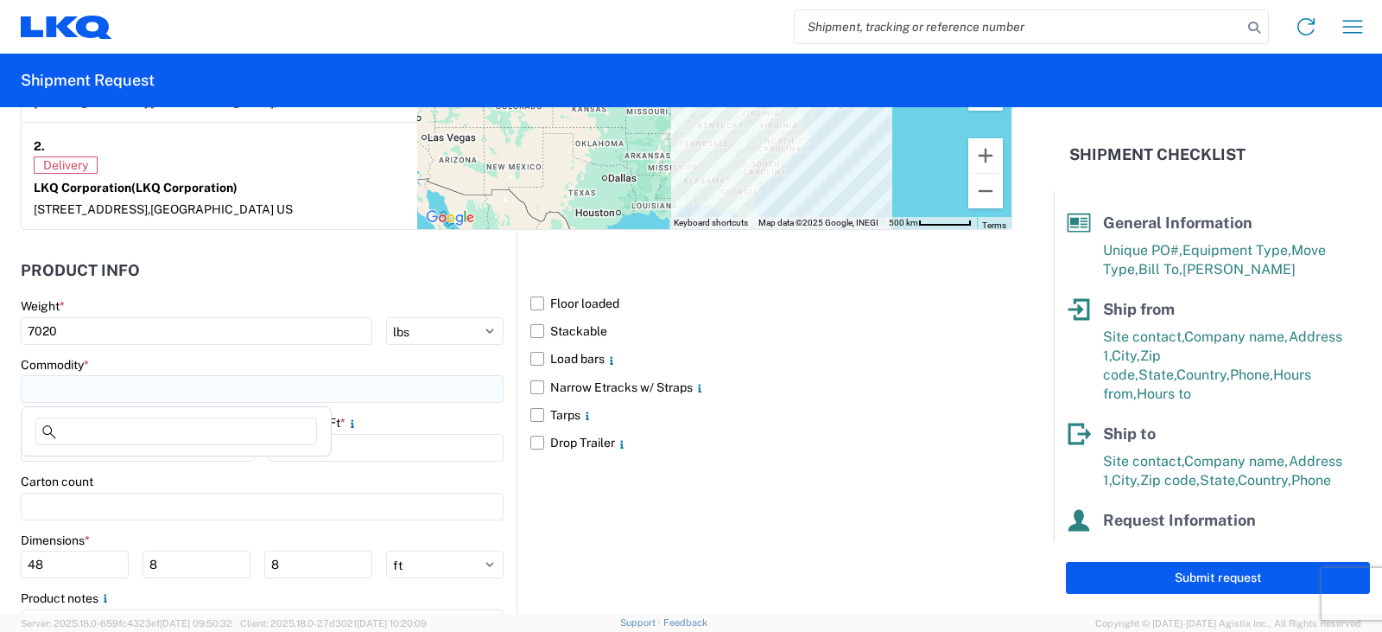
click at [35, 389] on input at bounding box center [262, 389] width 483 height 28
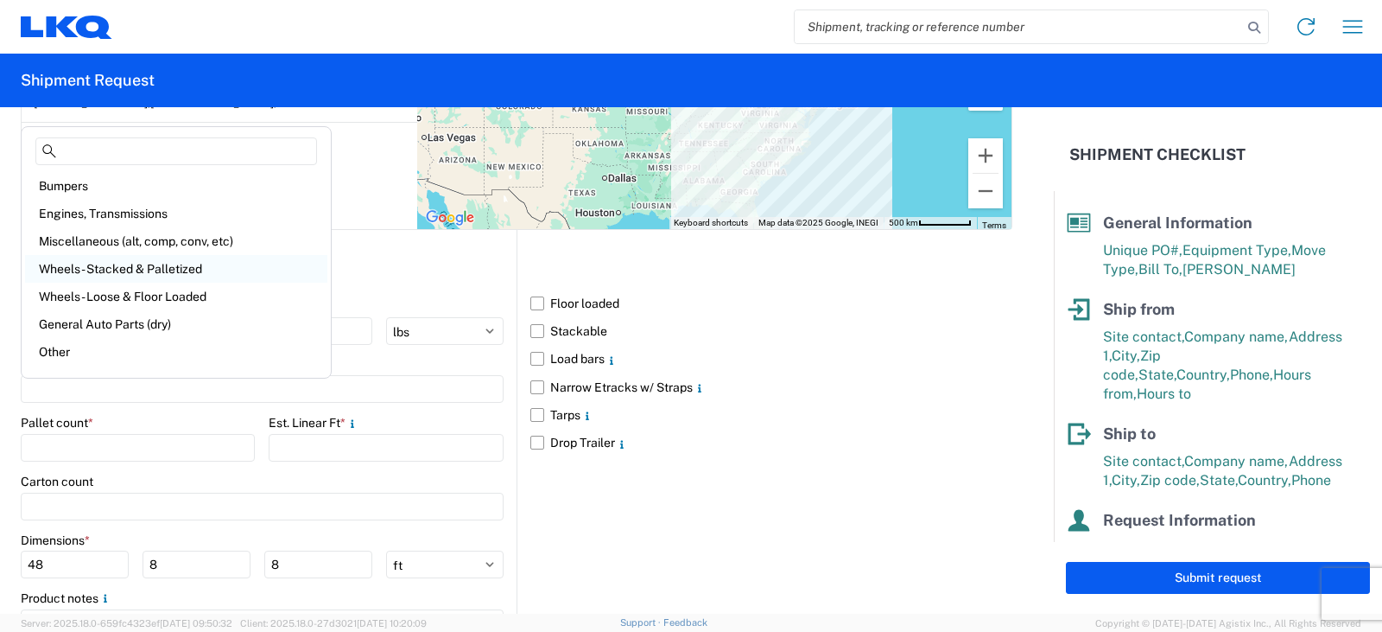
click at [127, 265] on div "Wheels - Stacked & Palletized" at bounding box center [176, 269] width 302 height 28
type input "Wheels - Stacked & Palletized"
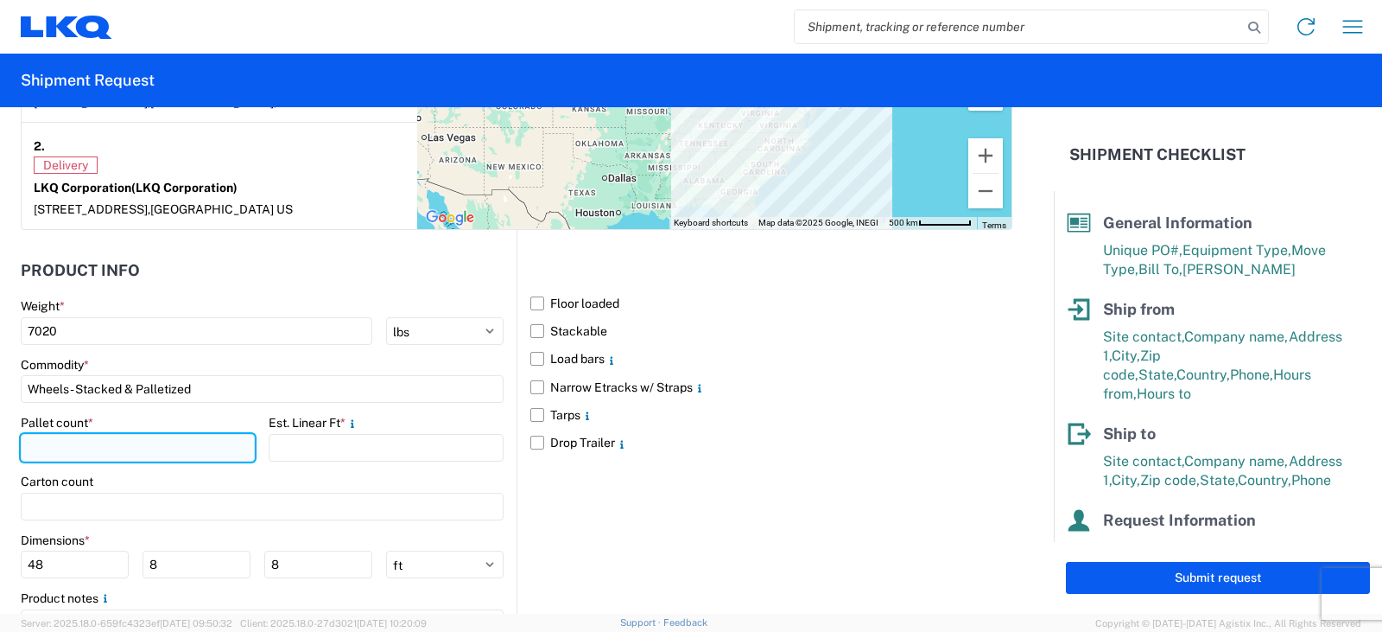
click at [63, 445] on input "number" at bounding box center [138, 448] width 234 height 28
type input "8"
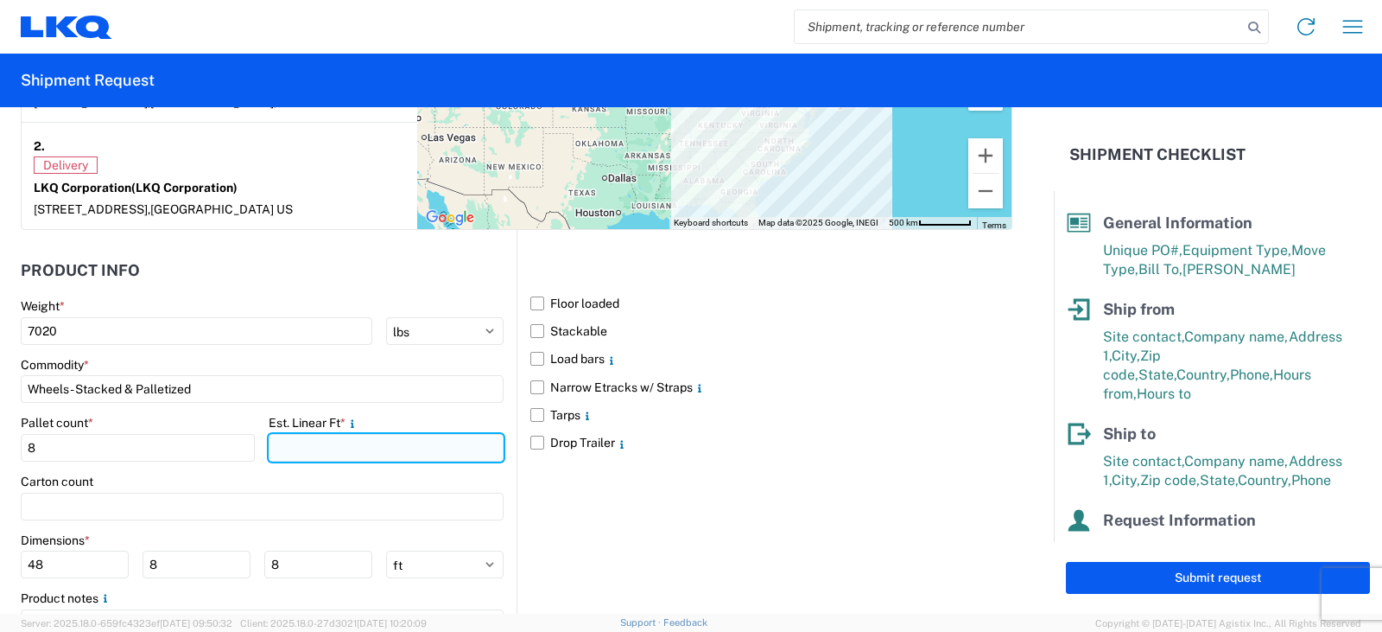
click at [307, 452] on input "number" at bounding box center [386, 448] width 234 height 28
type input "16"
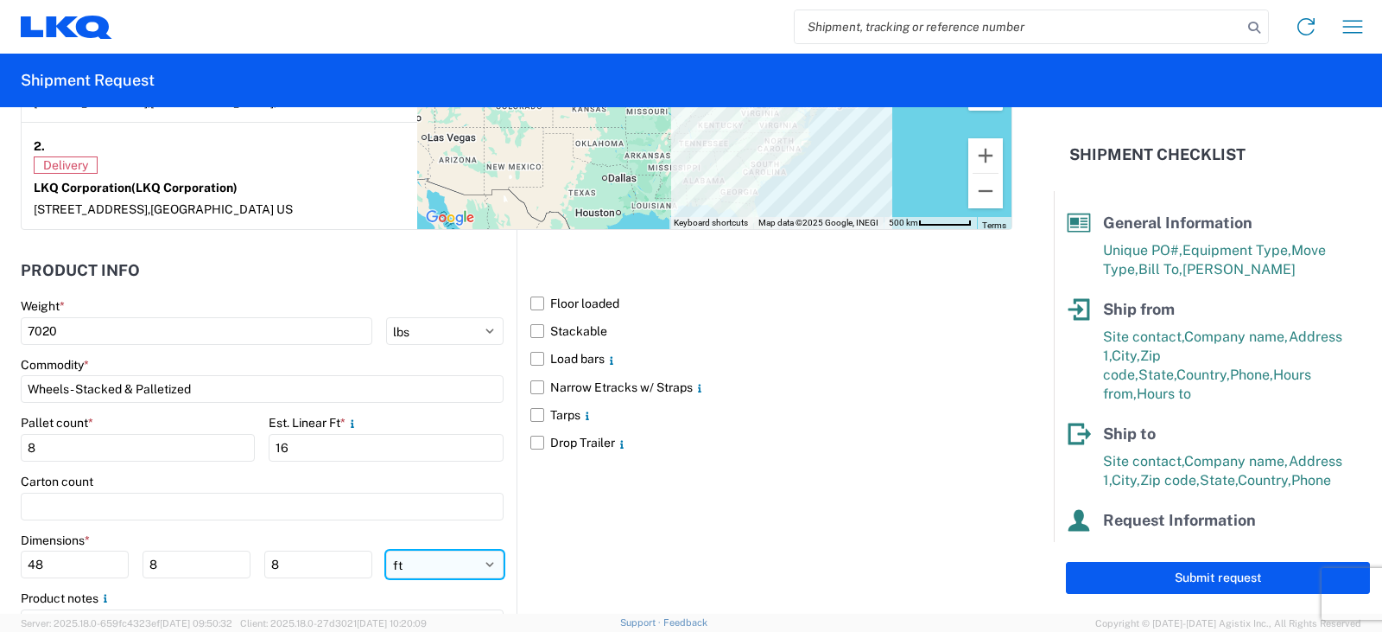
click at [479, 562] on select "ft in cm" at bounding box center [445, 564] width 118 height 28
select select "IN"
click at [386, 550] on select "ft in cm" at bounding box center [445, 564] width 118 height 28
type input "576"
type input "96"
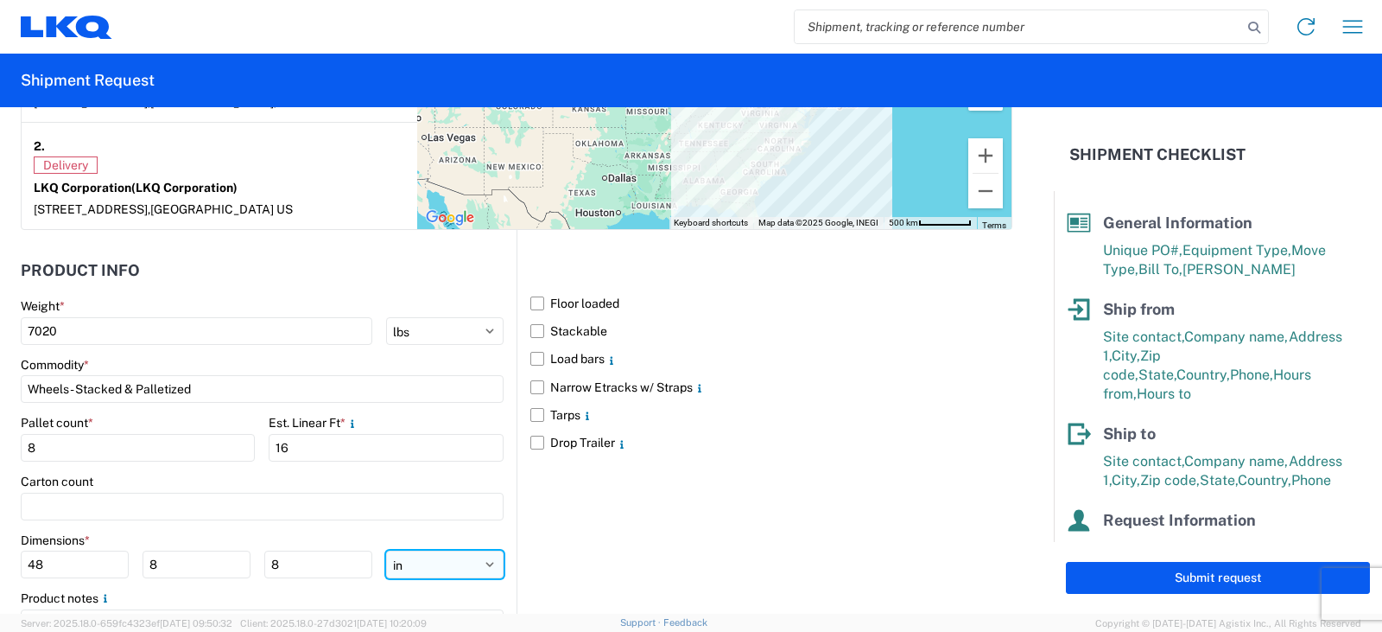
type input "96"
drag, startPoint x: 53, startPoint y: 563, endPoint x: 0, endPoint y: 563, distance: 52.7
click at [0, 563] on form "General Information Template PO# TRN#'S TH733392, TH733483 Equipment Type * Sel…" at bounding box center [527, 360] width 1054 height 506
type input "48"
type input "42"
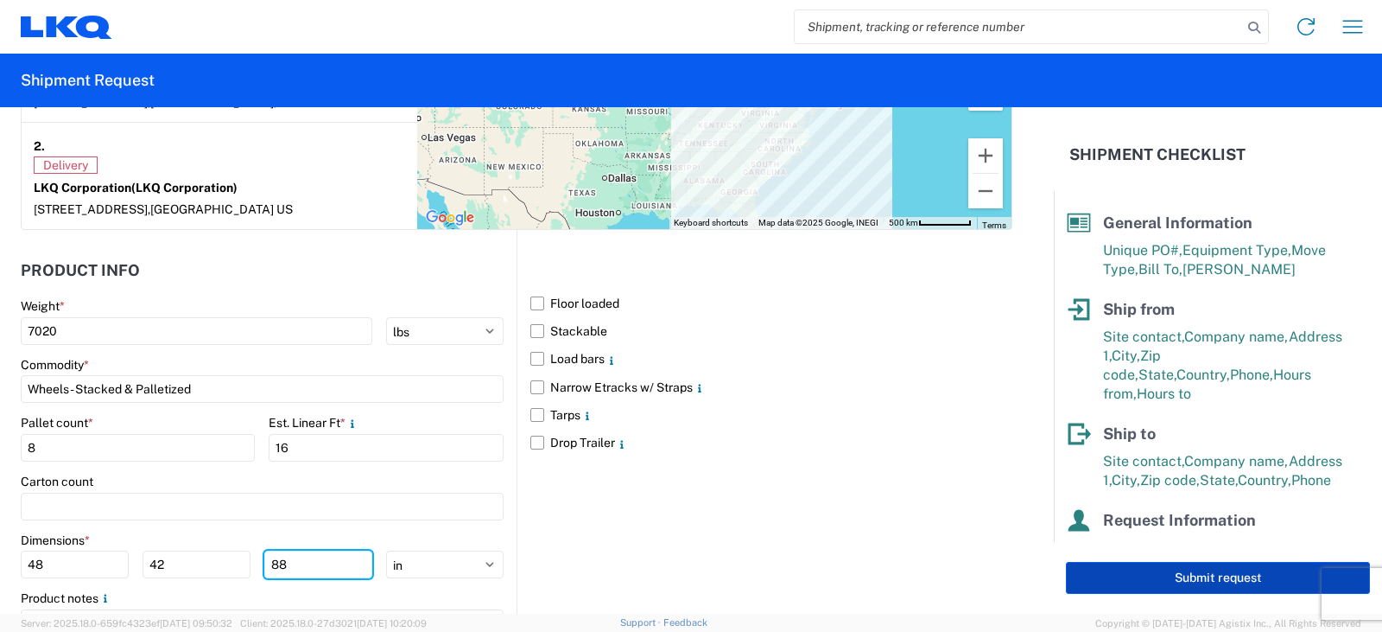
type input "88"
click at [1231, 575] on button "Submit request" at bounding box center [1218, 578] width 304 height 32
select select "US"
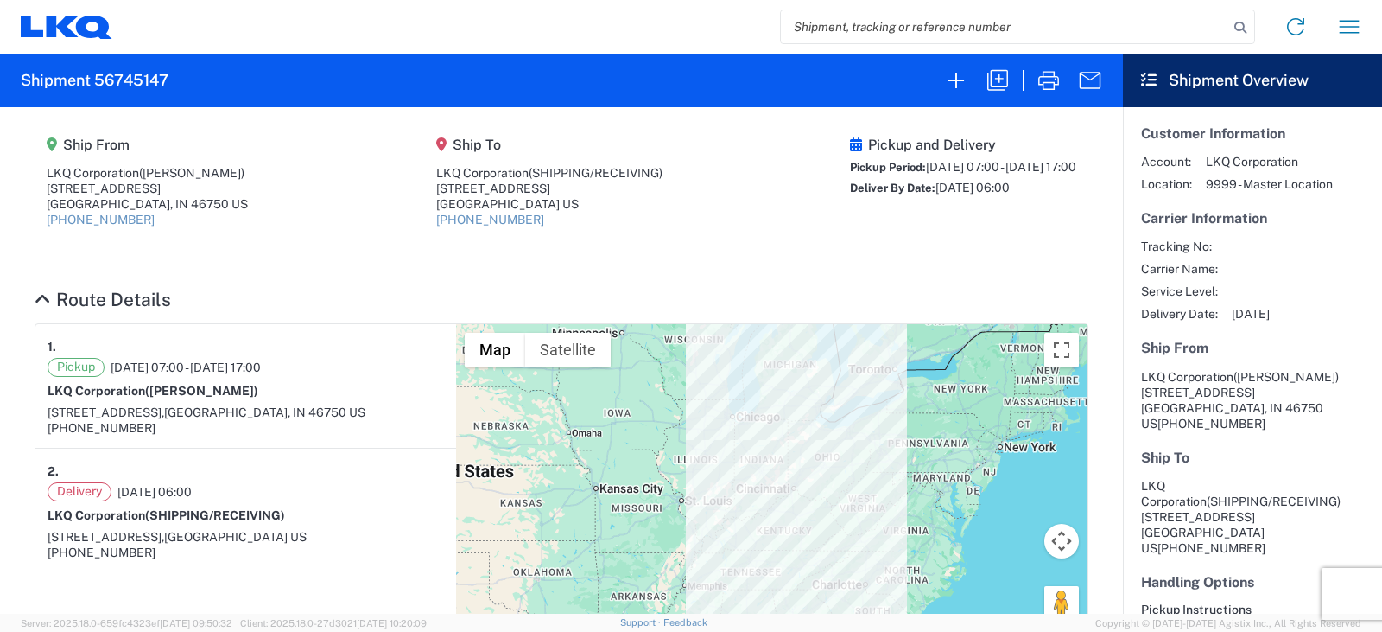
click at [749, 222] on agx-shipment-main-routing-info "Ship From LKQ Corporation ([PERSON_NAME]) [STREET_ADDRESS] [PHONE_NUMBER] Ship …" at bounding box center [562, 188] width 1054 height 129
